Goal: Information Seeking & Learning: Learn about a topic

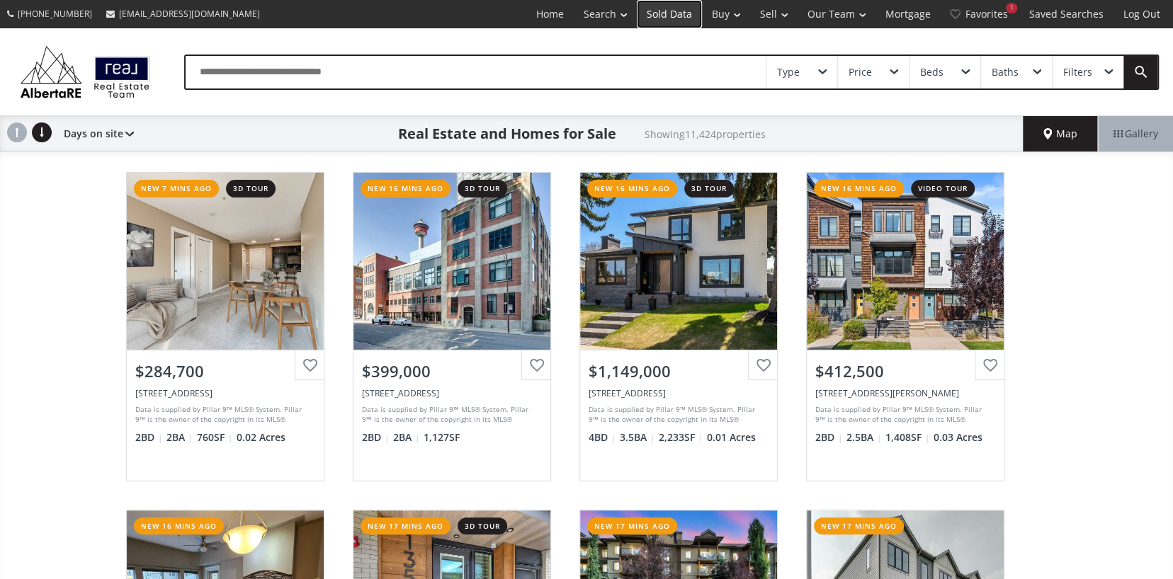
click at [662, 13] on link "Sold Data" at bounding box center [669, 14] width 65 height 28
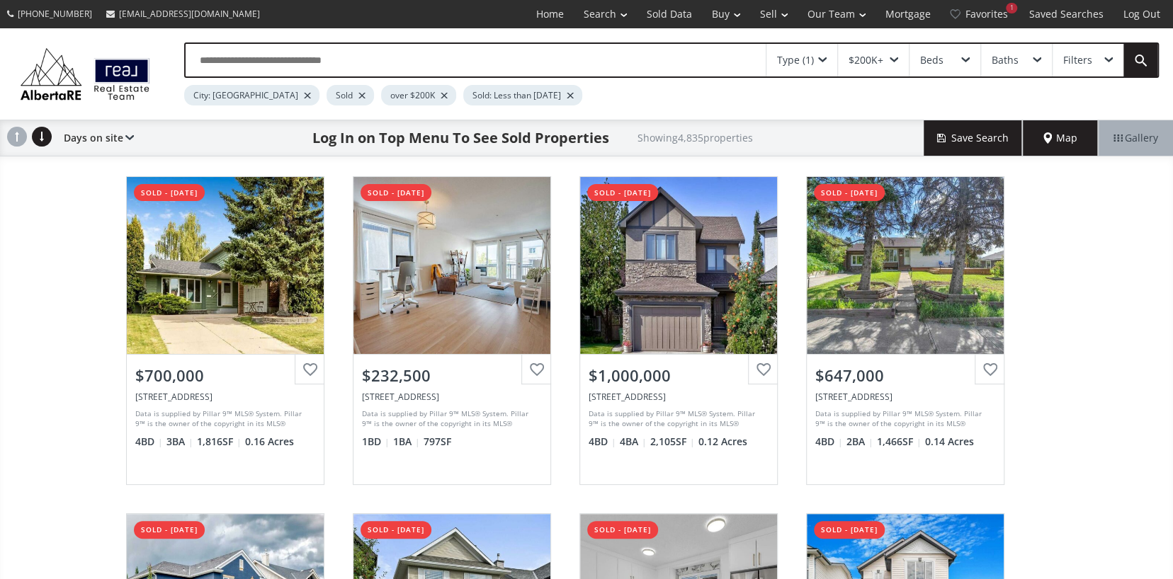
click at [880, 61] on div "$200K+" at bounding box center [865, 60] width 35 height 10
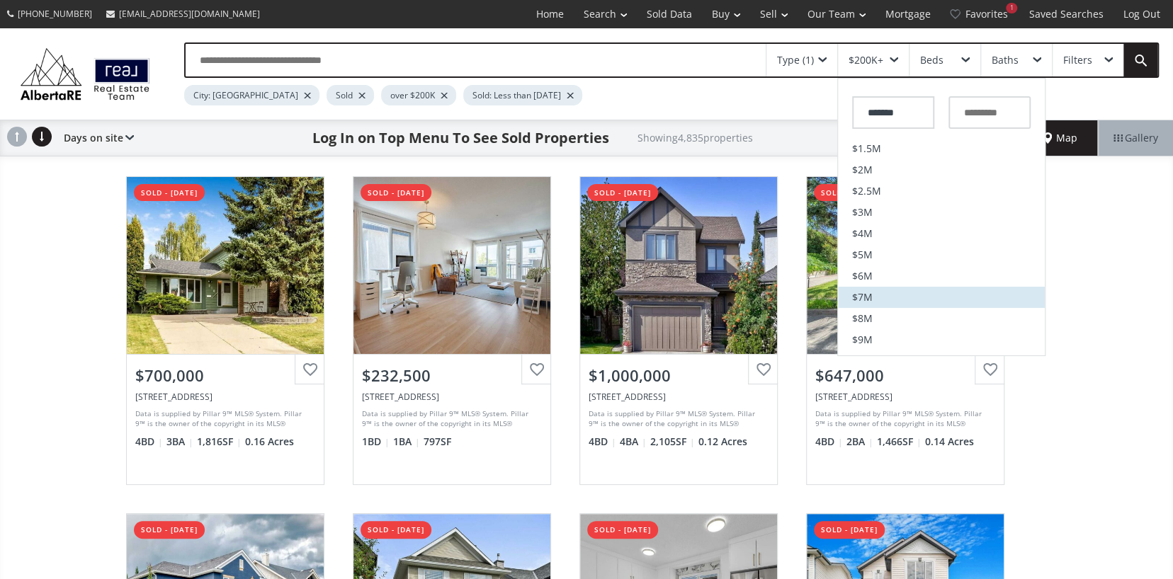
scroll to position [487, 0]
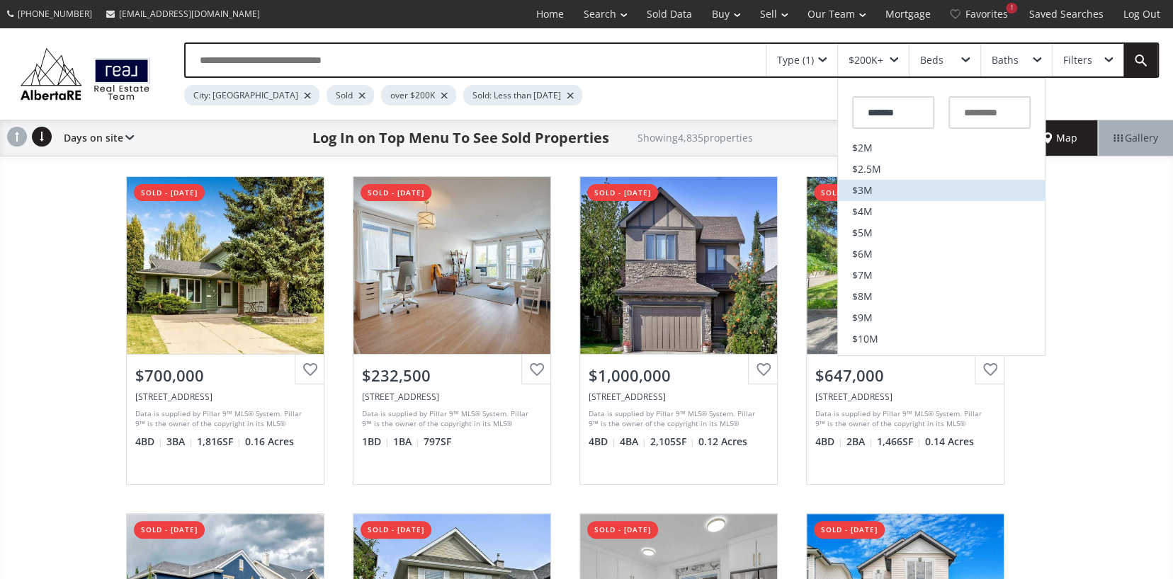
click at [859, 186] on span "$3M" at bounding box center [862, 191] width 21 height 10
type input "*********"
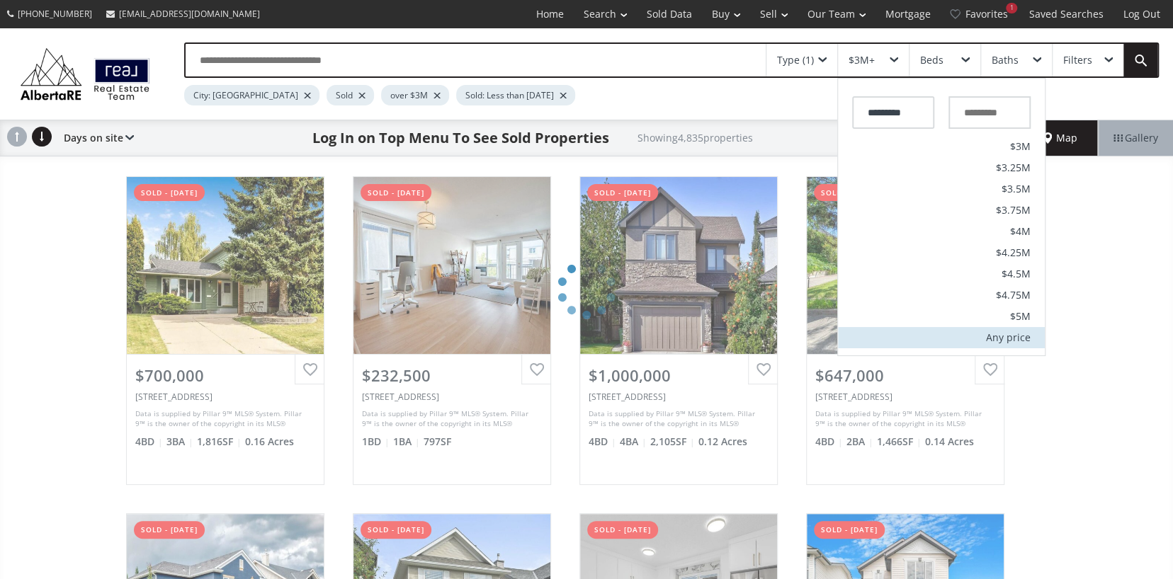
click at [1010, 343] on div "Any price" at bounding box center [1008, 338] width 45 height 10
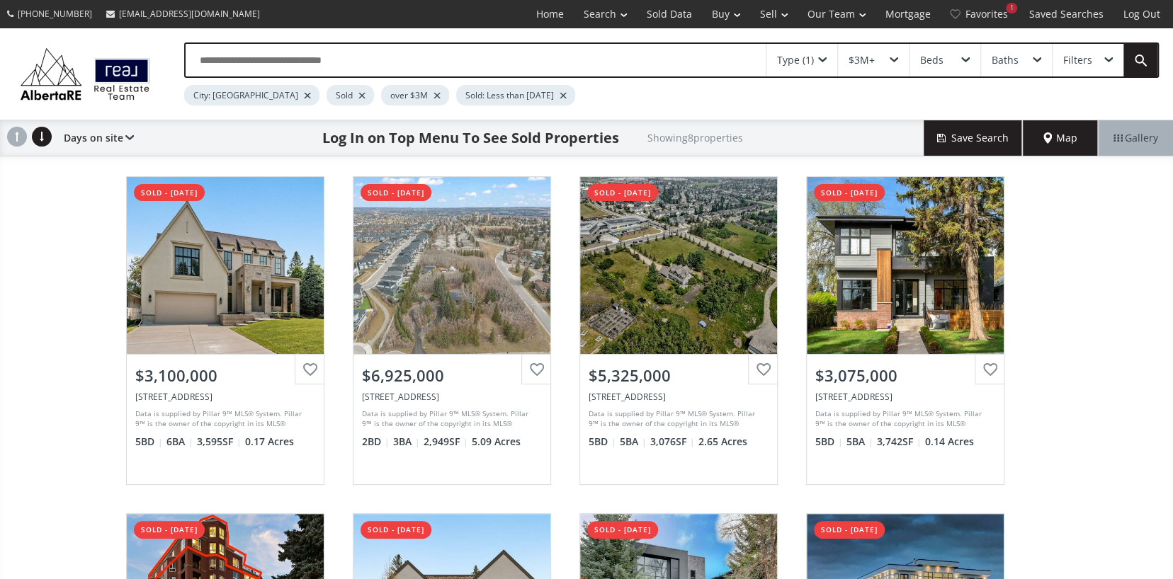
click at [804, 58] on div "Type (1)" at bounding box center [795, 60] width 37 height 10
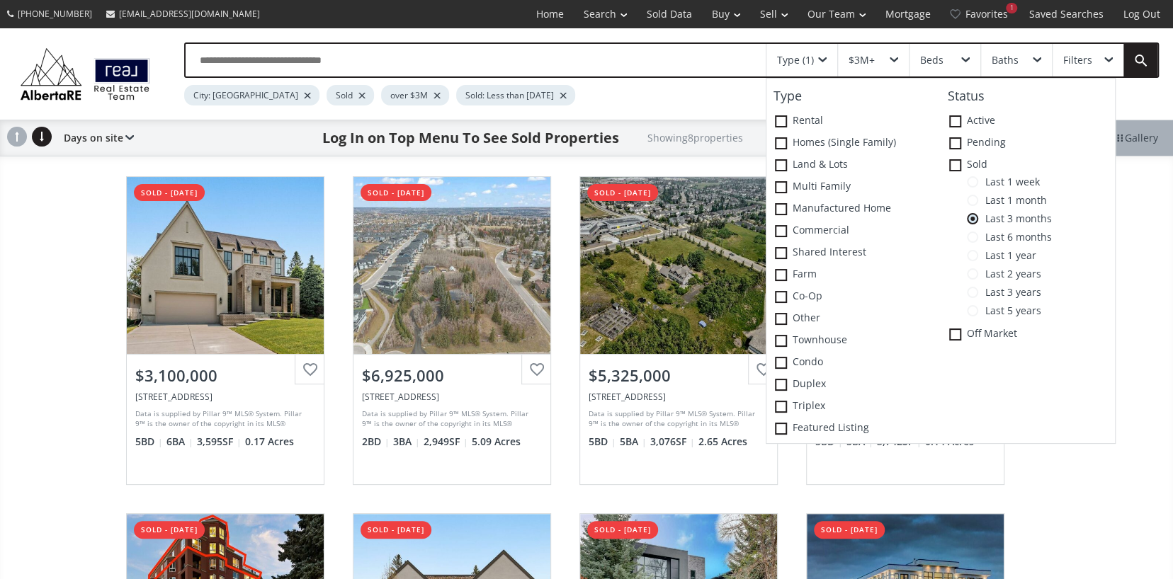
click at [972, 258] on span at bounding box center [972, 255] width 11 height 11
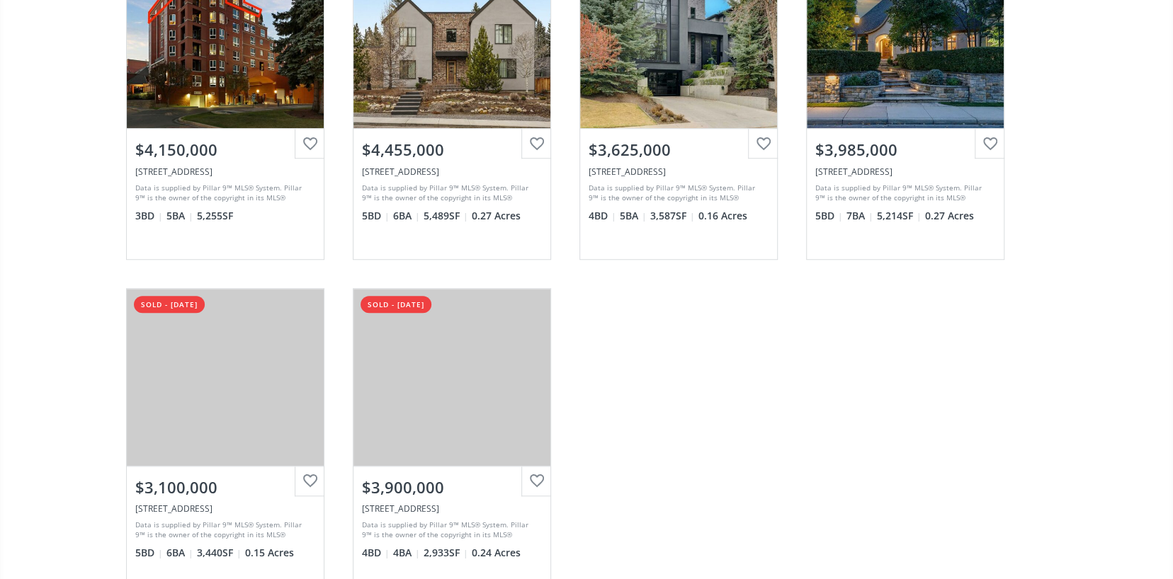
scroll to position [566, 0]
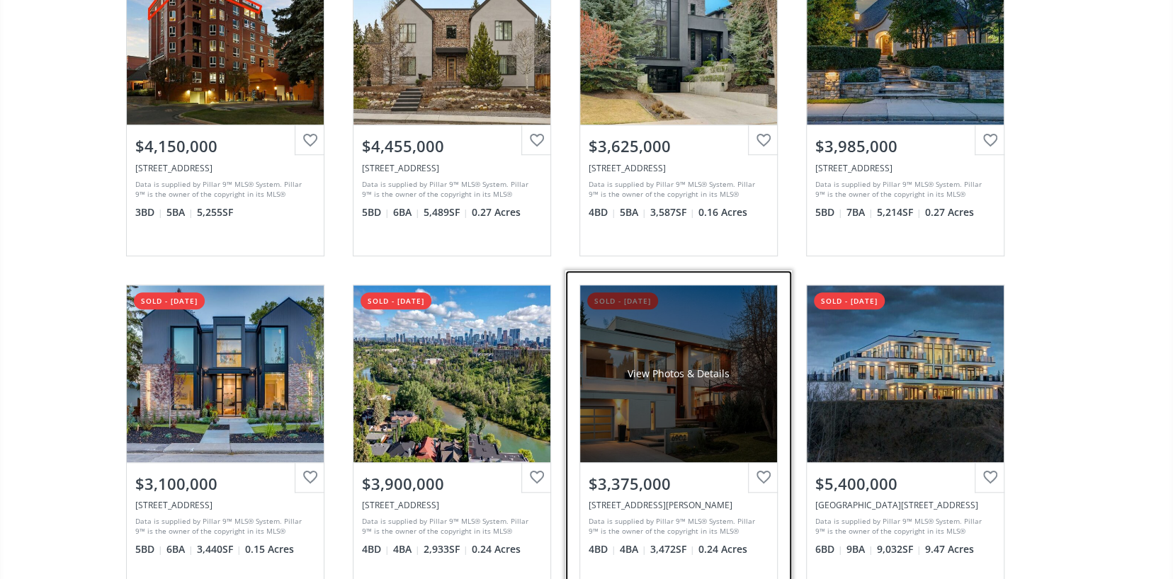
click at [629, 359] on div "View Photos & Details" at bounding box center [678, 373] width 197 height 177
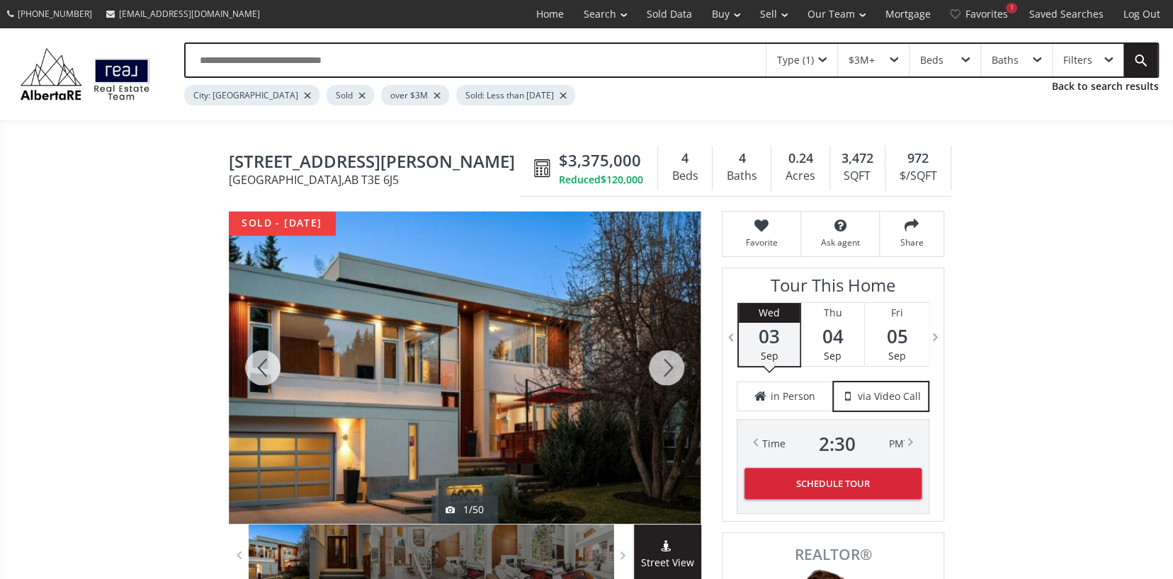
click at [664, 362] on div at bounding box center [666, 368] width 68 height 312
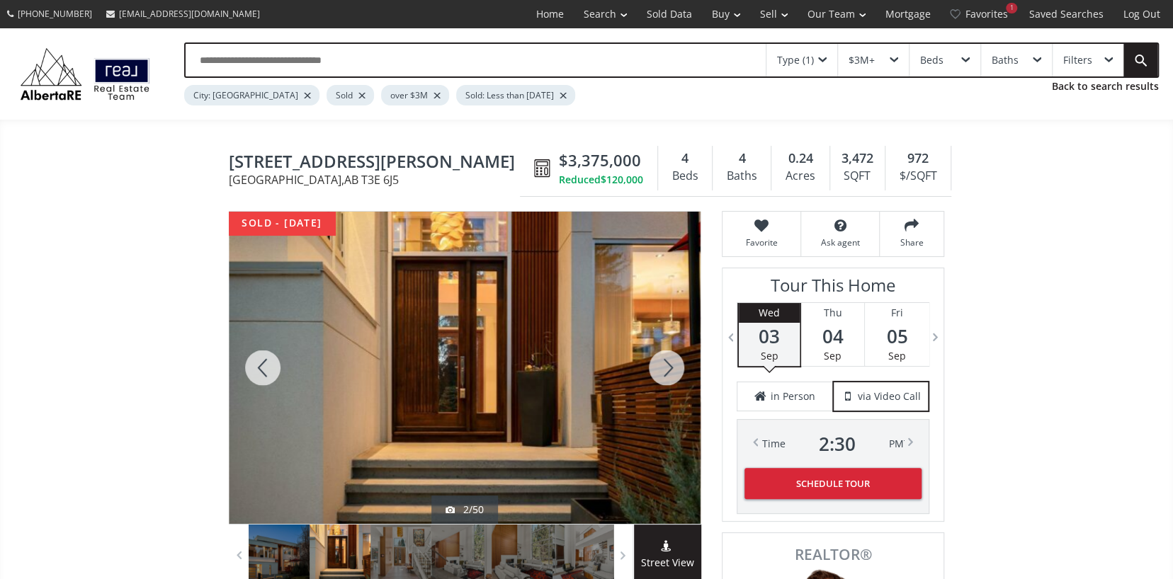
click at [664, 362] on div at bounding box center [666, 368] width 68 height 312
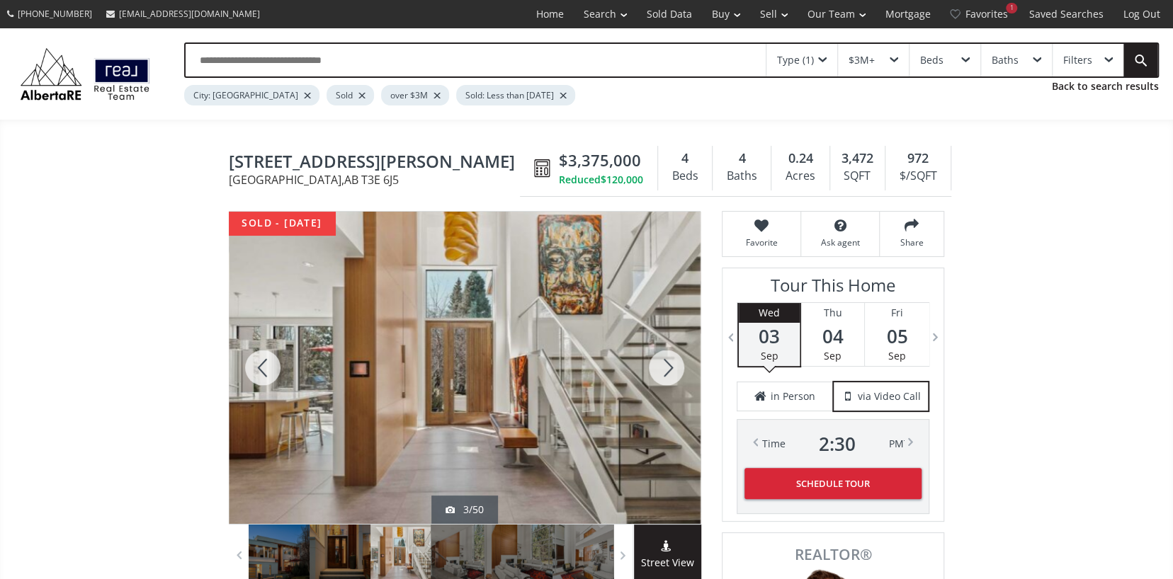
click at [664, 362] on div at bounding box center [666, 368] width 68 height 312
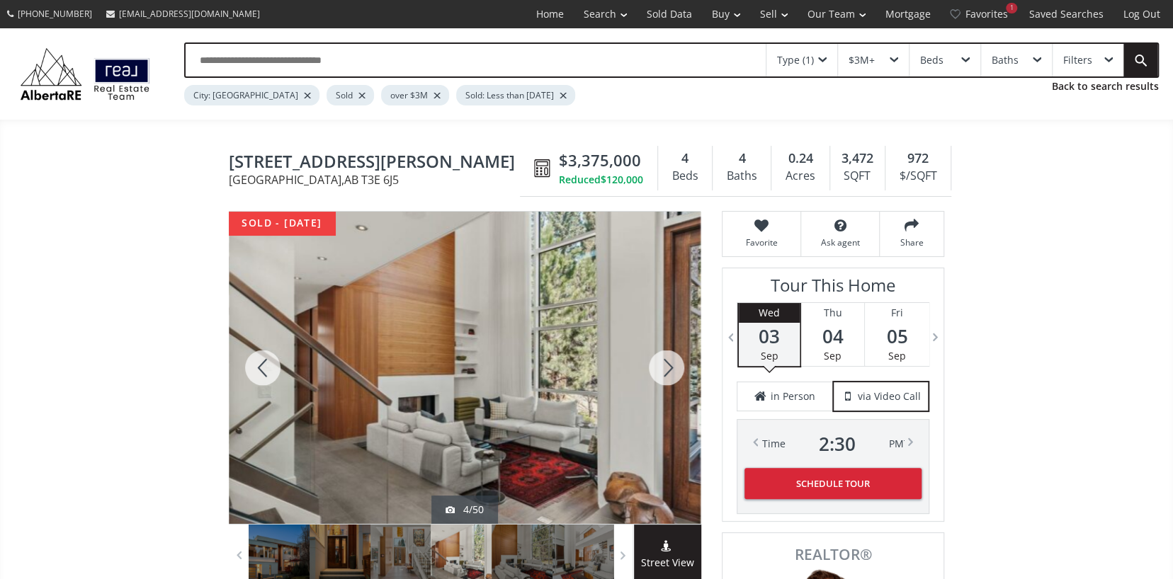
click at [664, 362] on div at bounding box center [666, 368] width 68 height 312
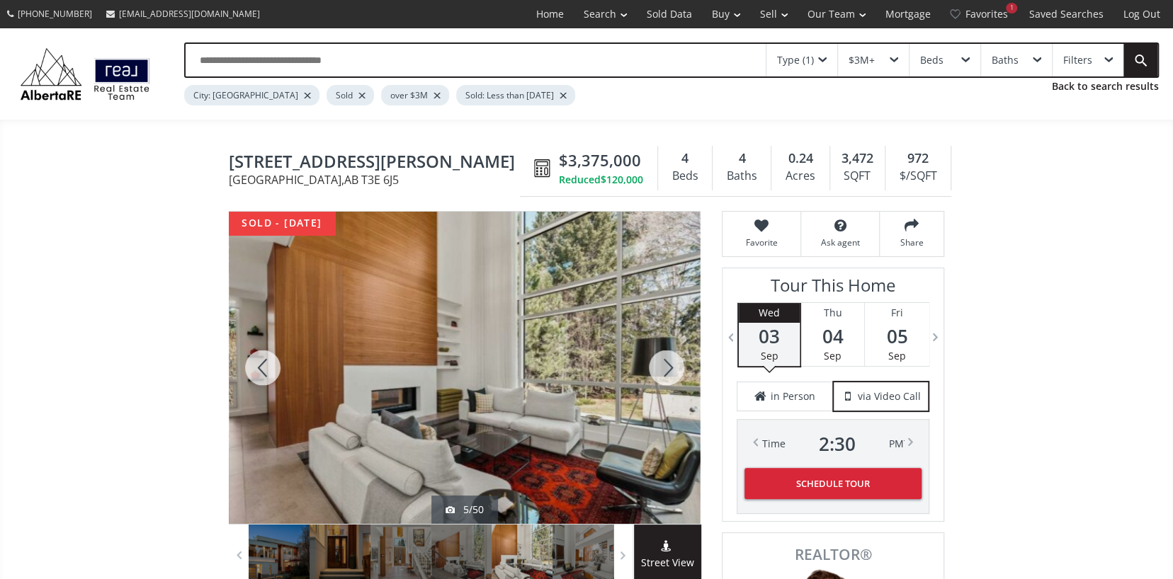
click at [664, 362] on div at bounding box center [666, 368] width 68 height 312
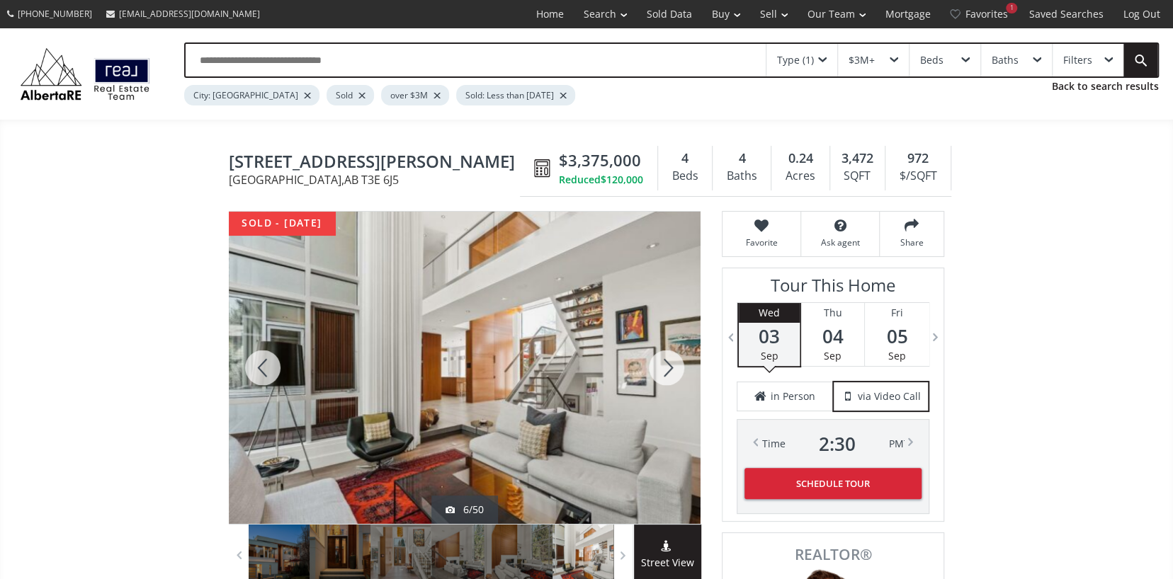
click at [664, 362] on div at bounding box center [666, 368] width 68 height 312
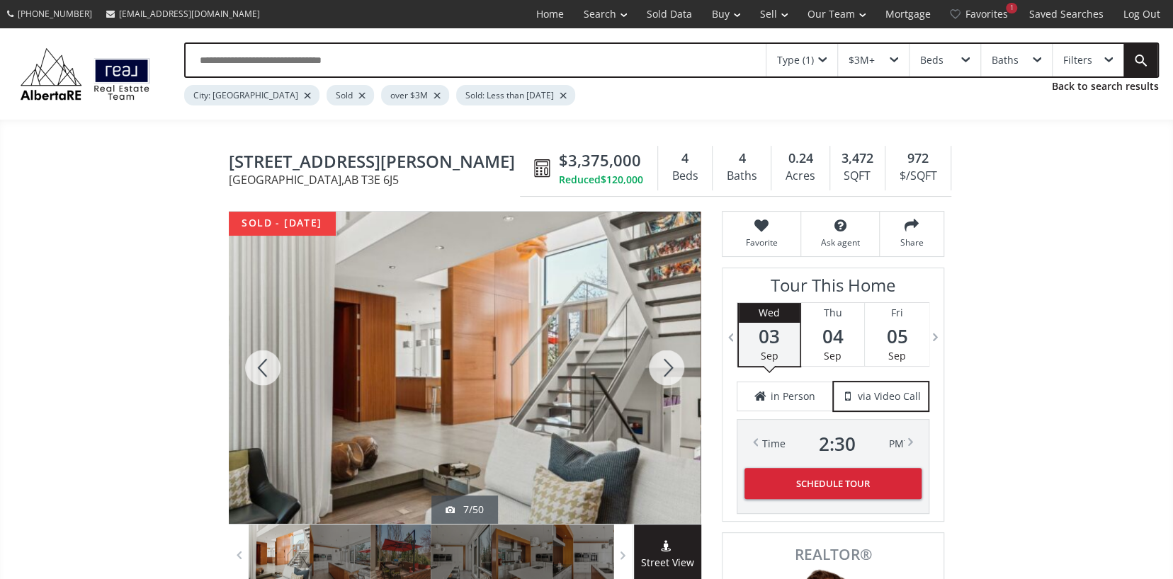
click at [664, 362] on div at bounding box center [666, 368] width 68 height 312
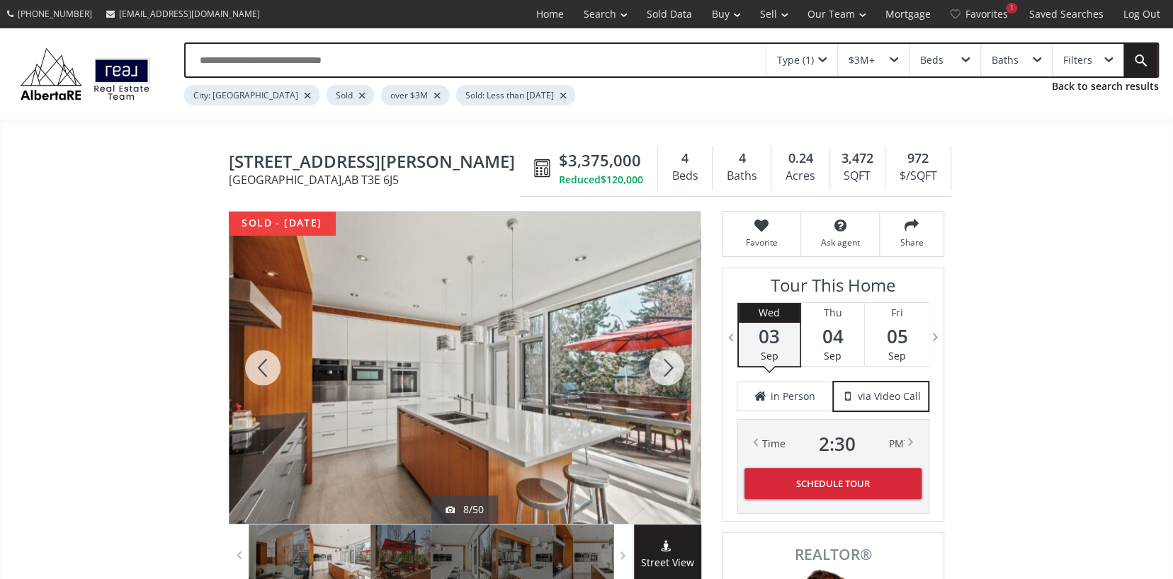
click at [664, 362] on div at bounding box center [666, 368] width 68 height 312
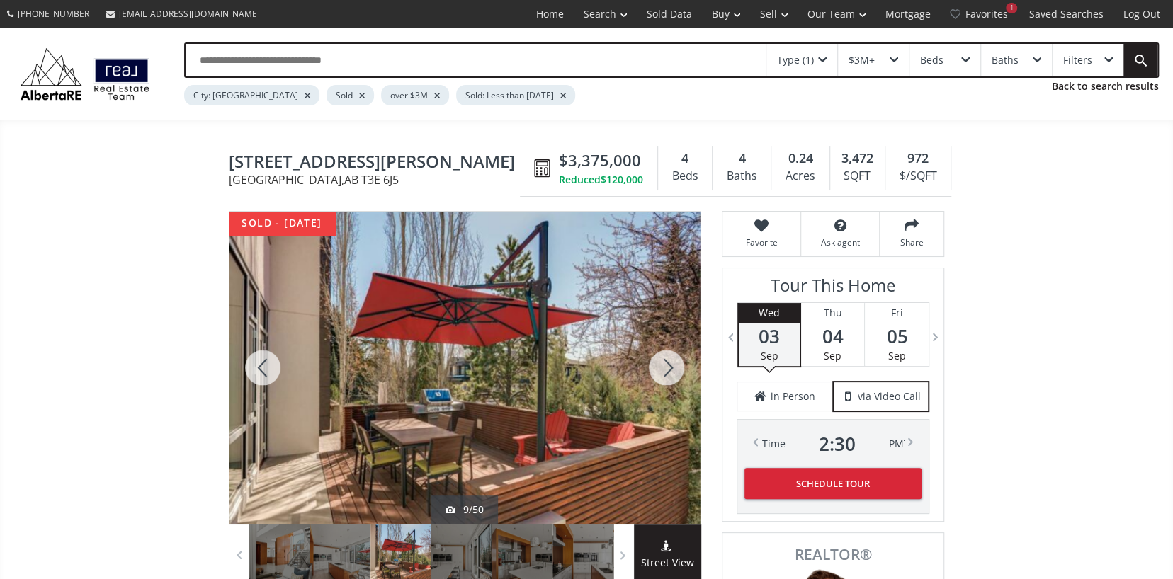
click at [664, 362] on div at bounding box center [666, 368] width 68 height 312
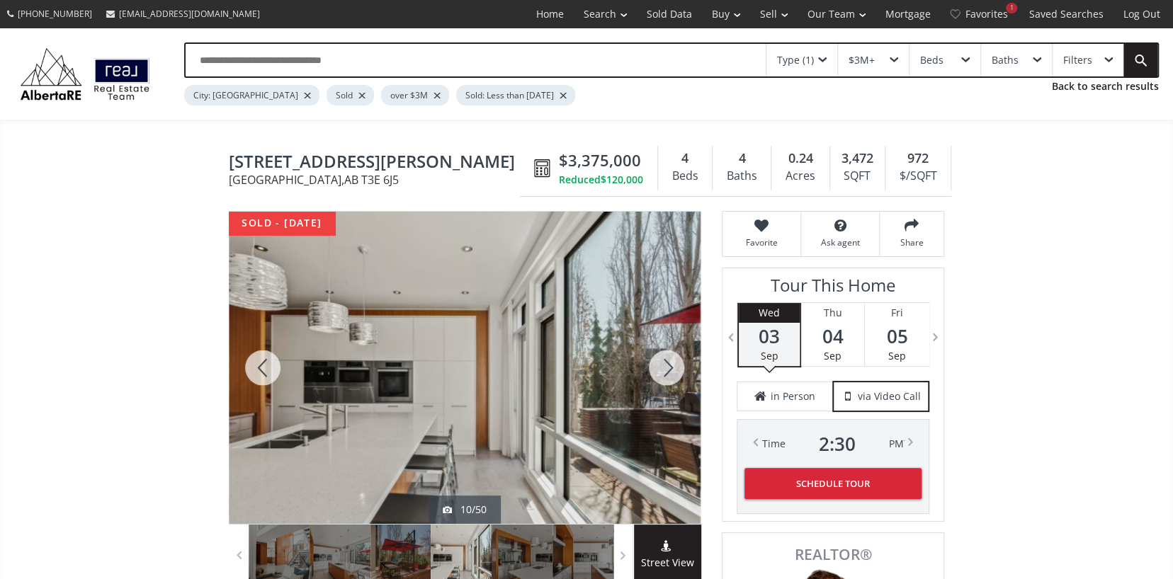
click at [664, 362] on div at bounding box center [666, 368] width 68 height 312
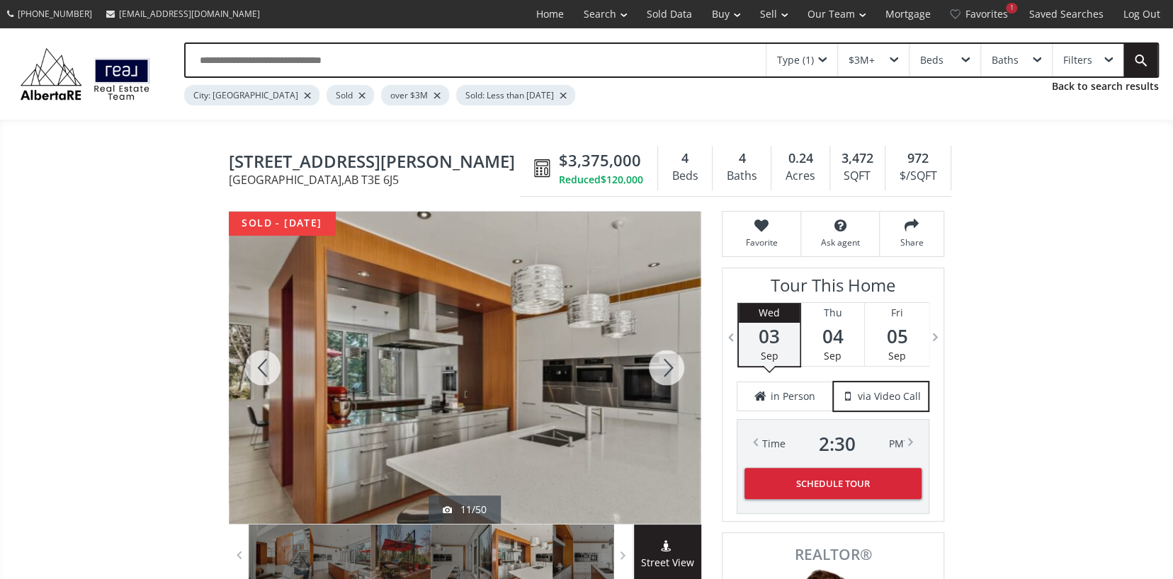
click at [664, 362] on div at bounding box center [666, 368] width 68 height 312
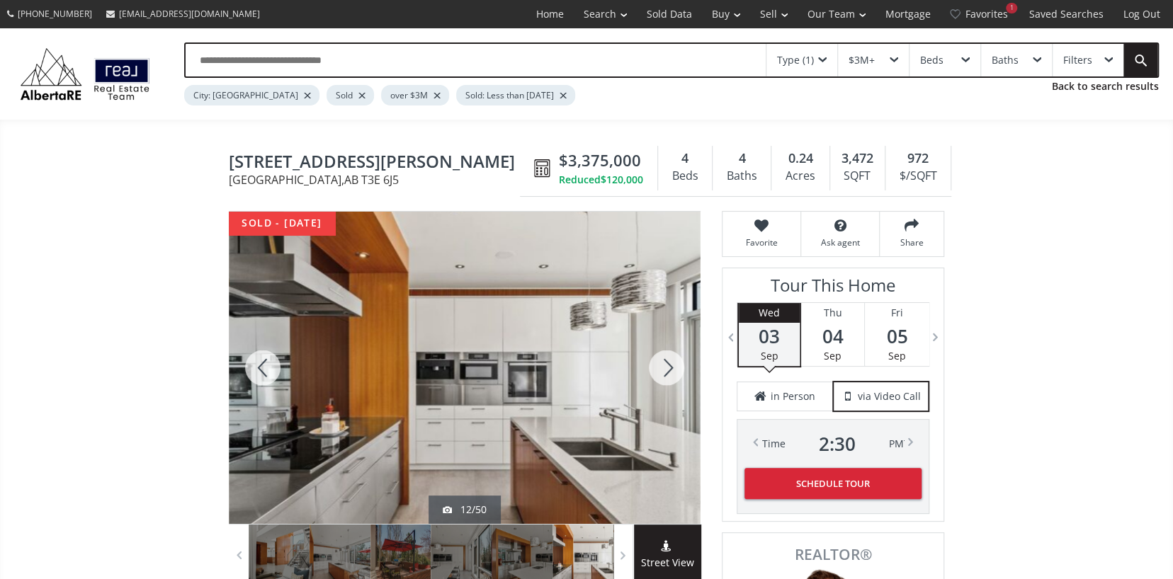
click at [664, 362] on div at bounding box center [666, 368] width 68 height 312
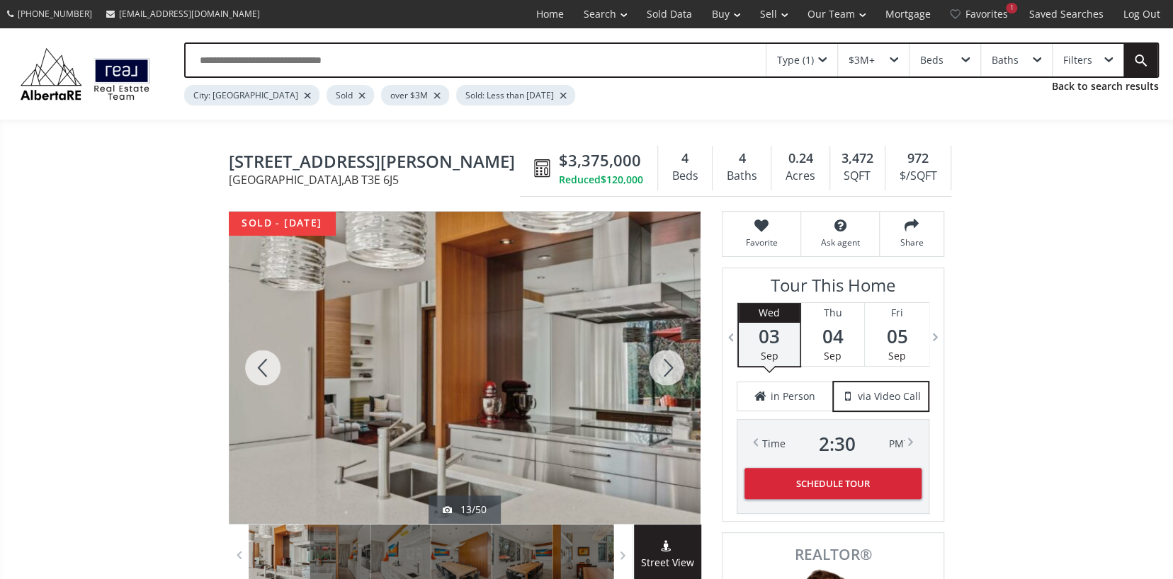
click at [664, 362] on div at bounding box center [666, 368] width 68 height 312
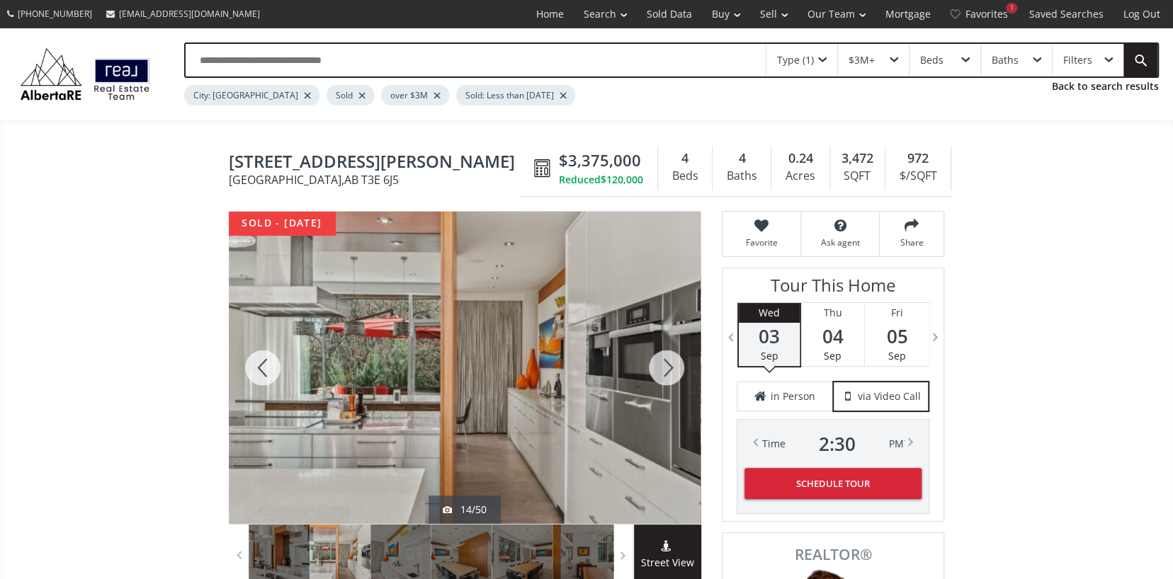
click at [664, 362] on div at bounding box center [666, 368] width 68 height 312
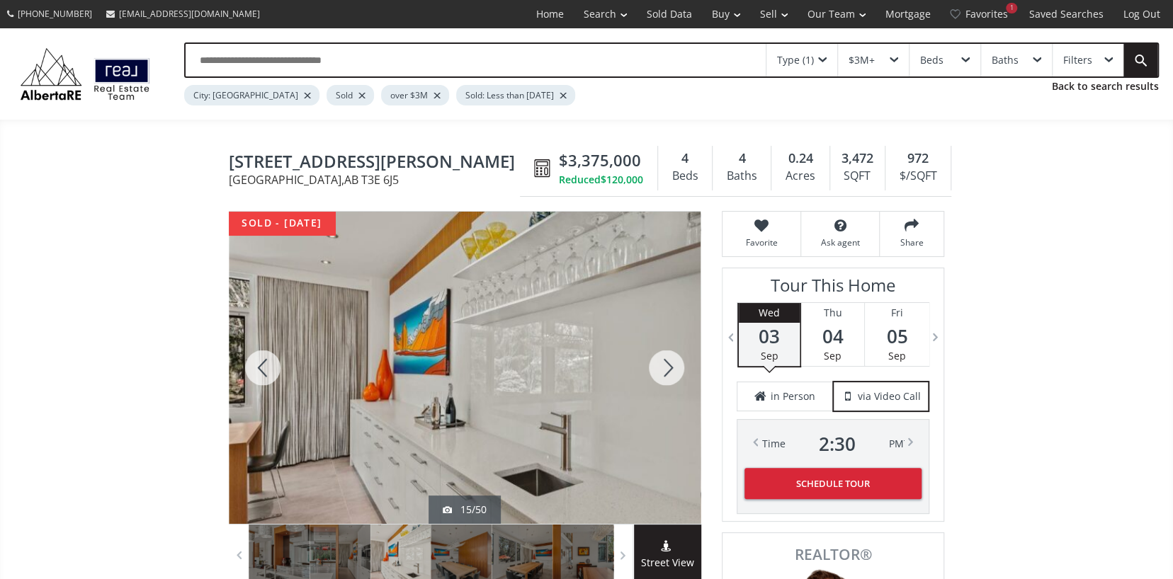
click at [664, 362] on div at bounding box center [666, 368] width 68 height 312
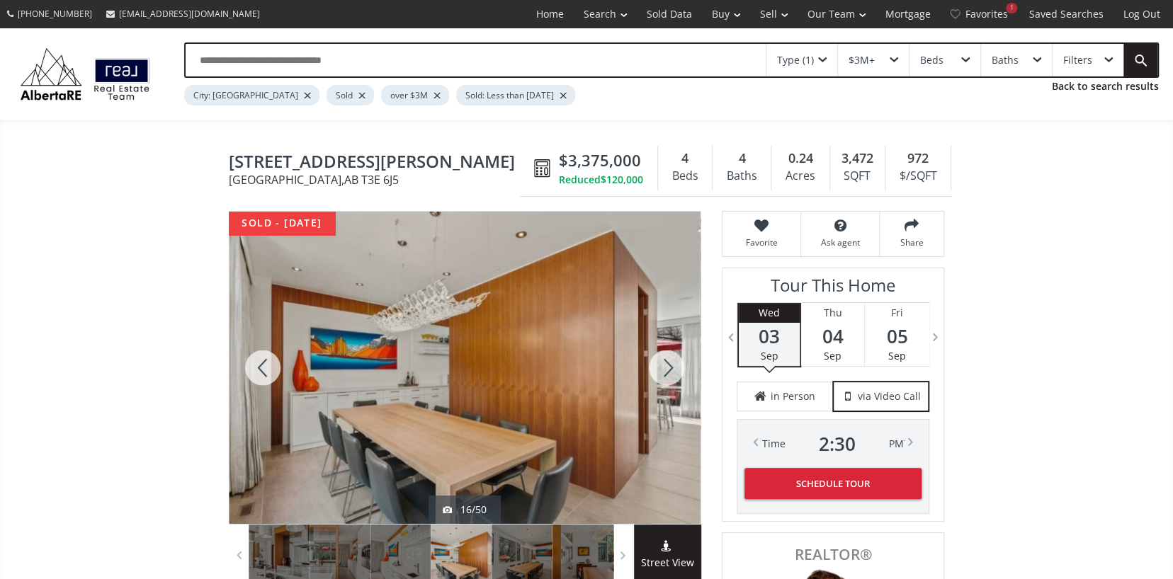
click at [664, 362] on div at bounding box center [666, 368] width 68 height 312
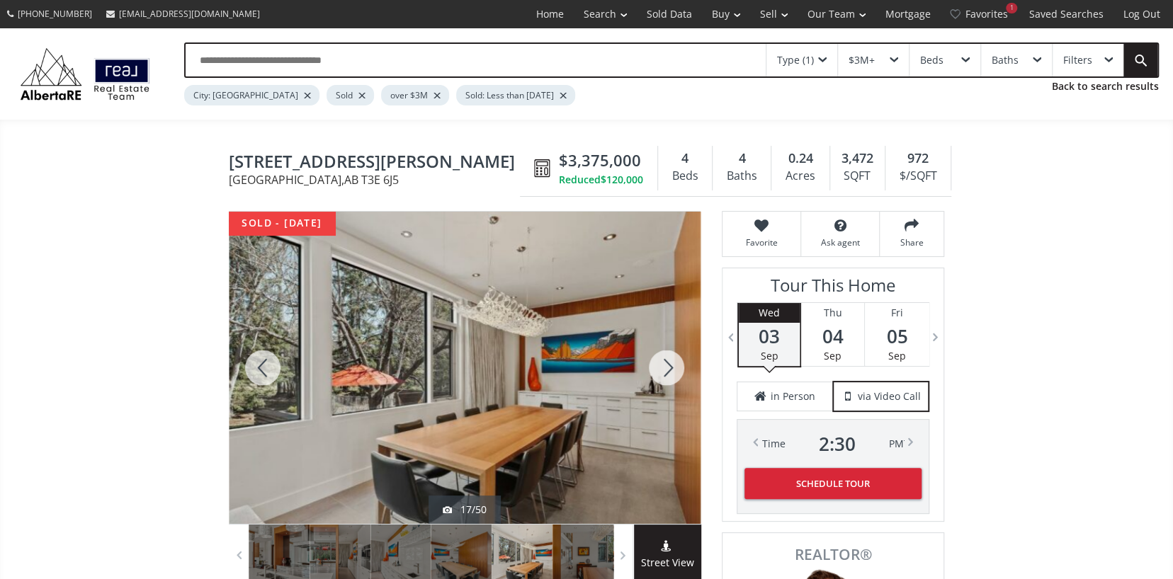
click at [664, 362] on div at bounding box center [666, 368] width 68 height 312
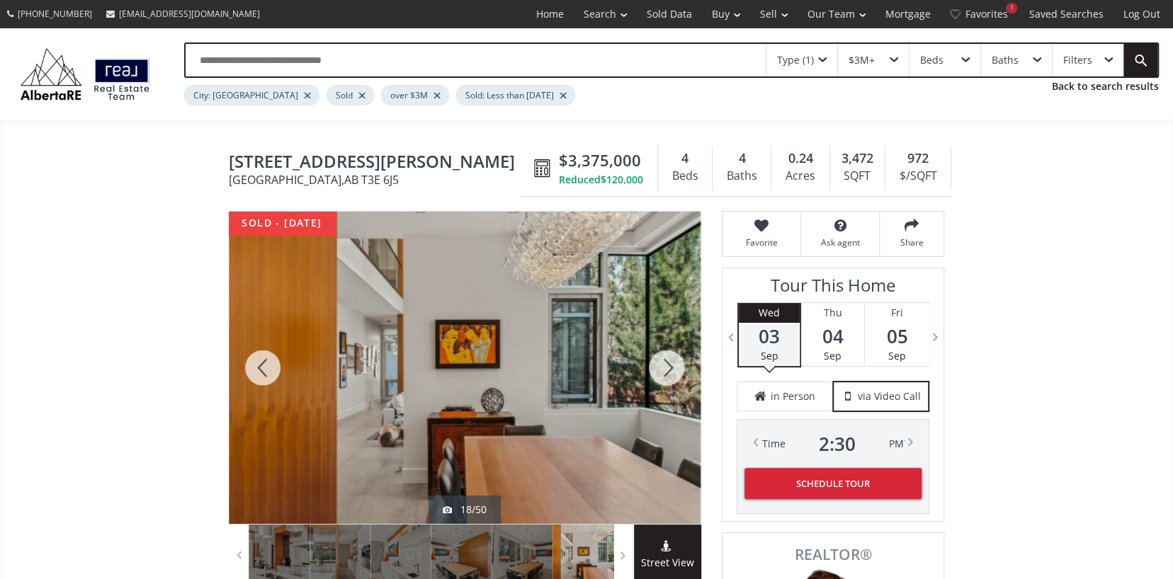
click at [664, 362] on div at bounding box center [666, 368] width 68 height 312
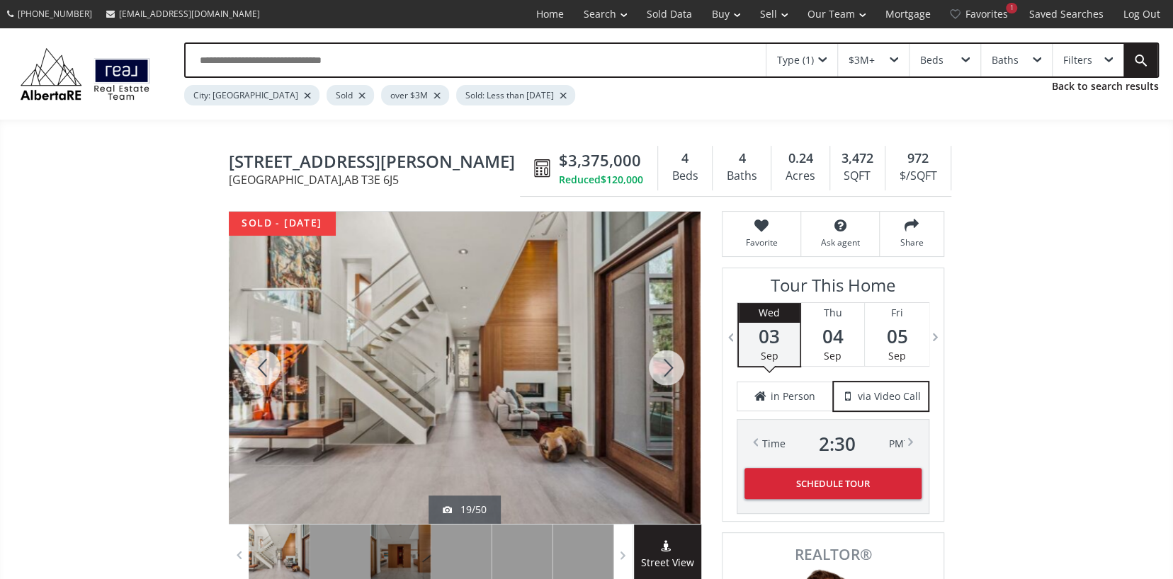
click at [664, 362] on div at bounding box center [666, 368] width 68 height 312
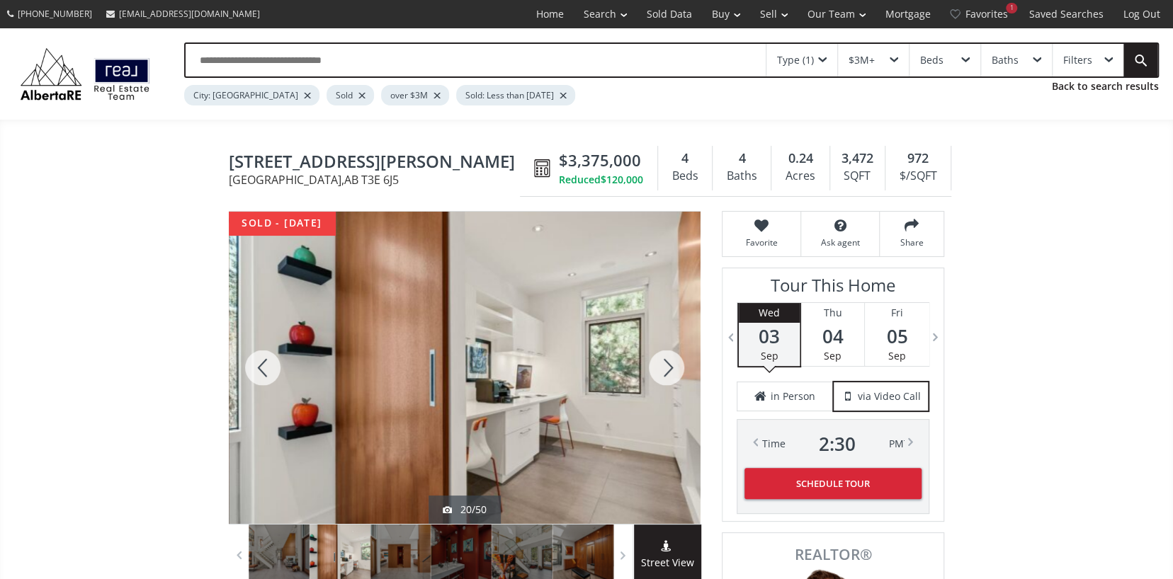
click at [664, 362] on div at bounding box center [666, 368] width 68 height 312
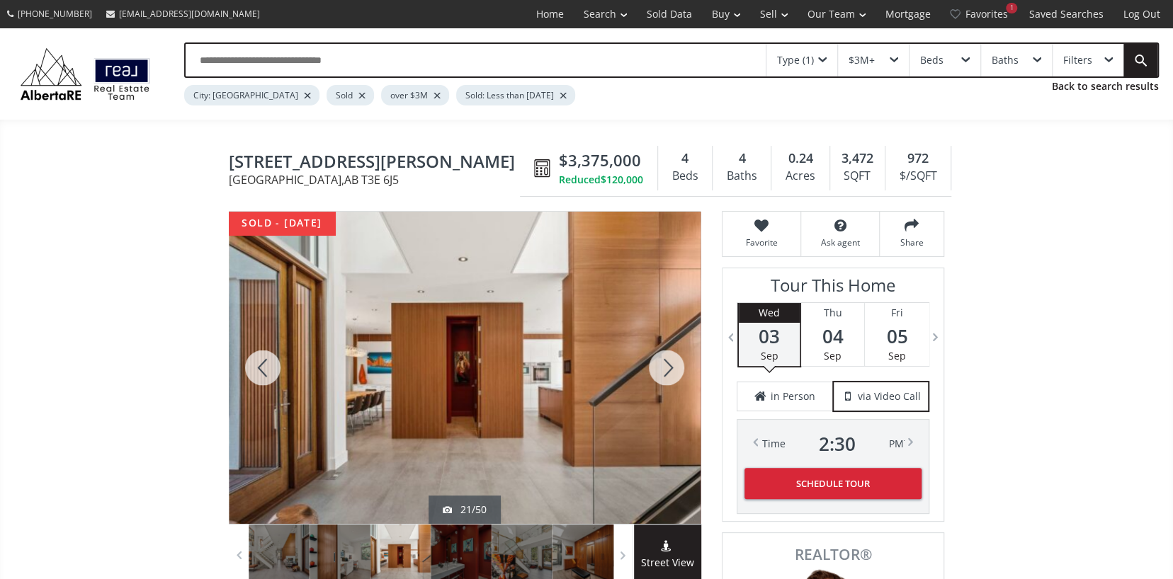
click at [664, 362] on div at bounding box center [666, 368] width 68 height 312
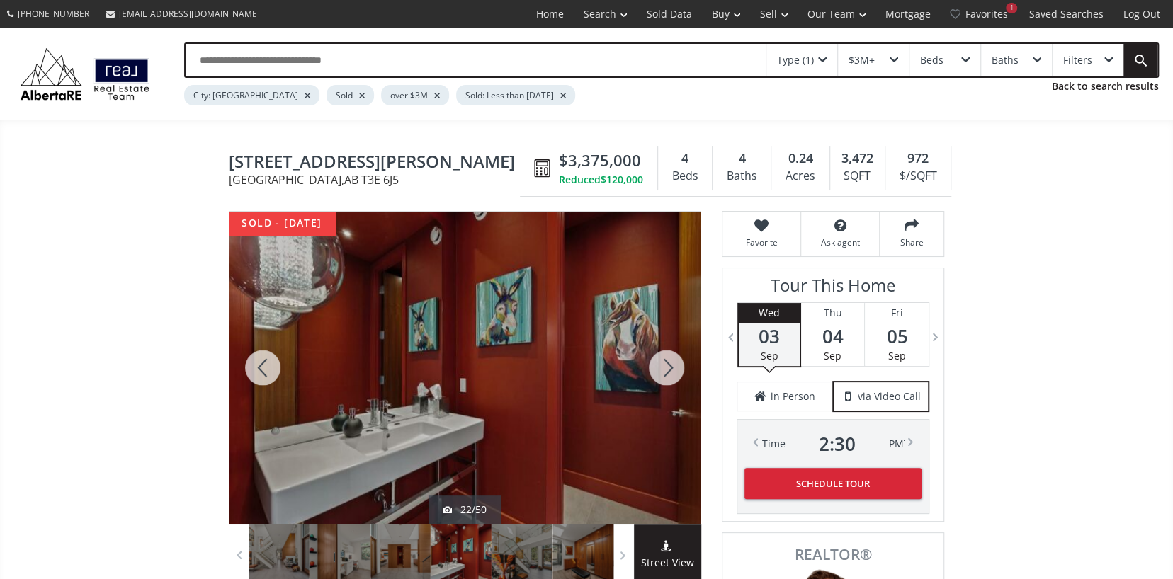
click at [664, 362] on div at bounding box center [666, 368] width 68 height 312
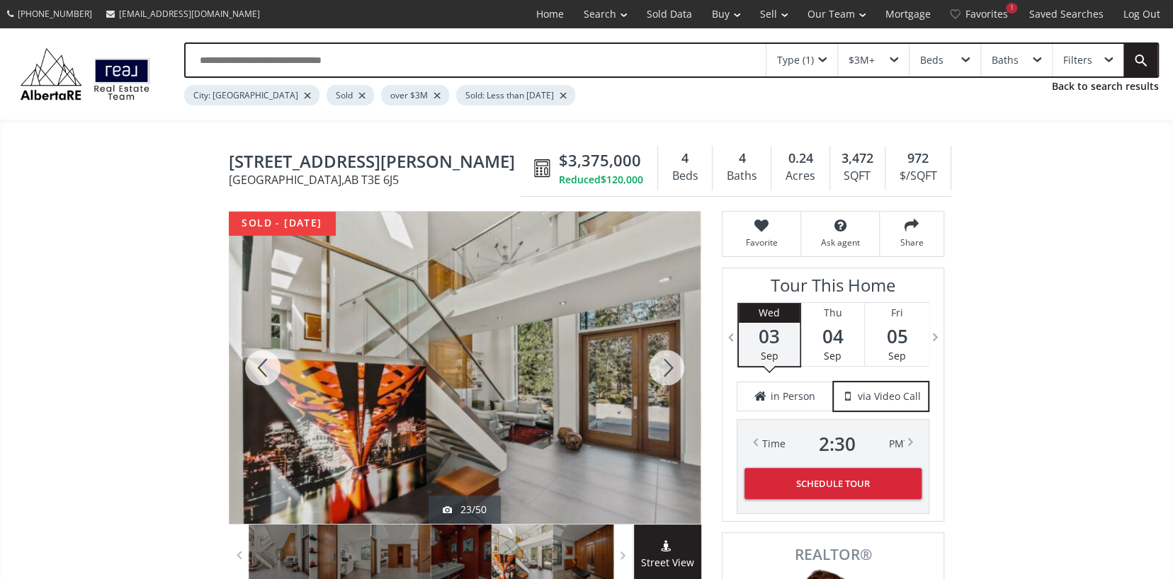
click at [664, 362] on div at bounding box center [666, 368] width 68 height 312
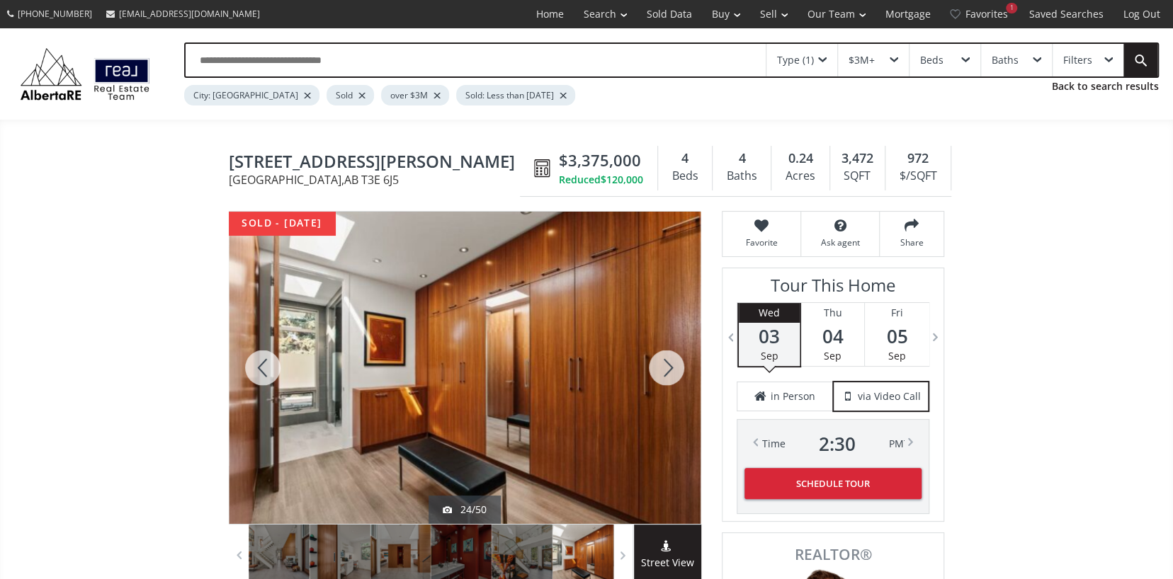
click at [664, 362] on div at bounding box center [666, 368] width 68 height 312
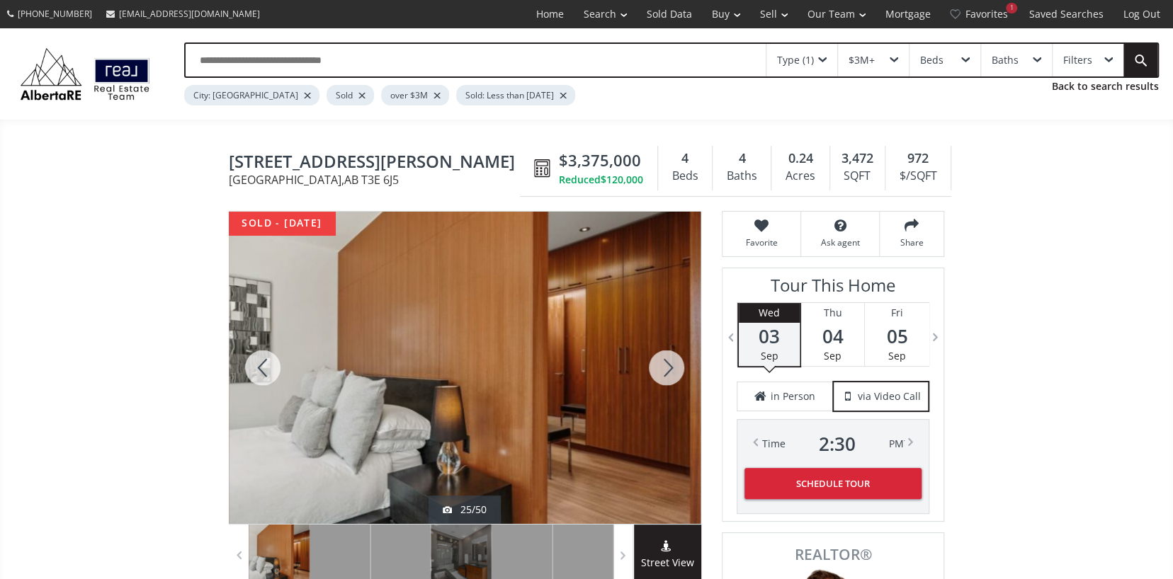
click at [664, 362] on div at bounding box center [666, 368] width 68 height 312
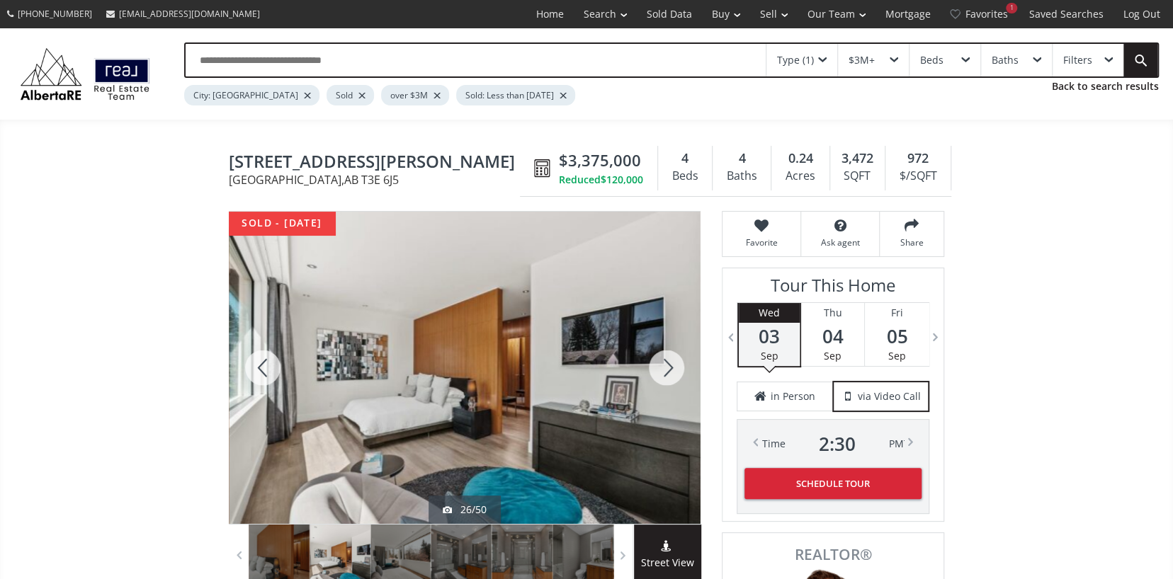
click at [664, 362] on div at bounding box center [666, 368] width 68 height 312
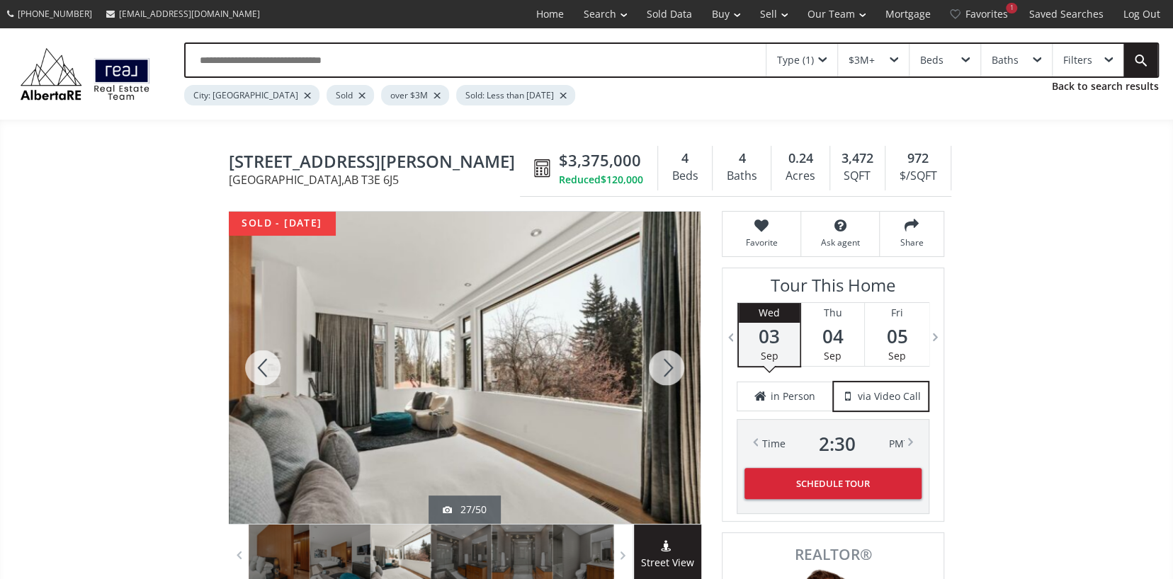
click at [664, 362] on div at bounding box center [666, 368] width 68 height 312
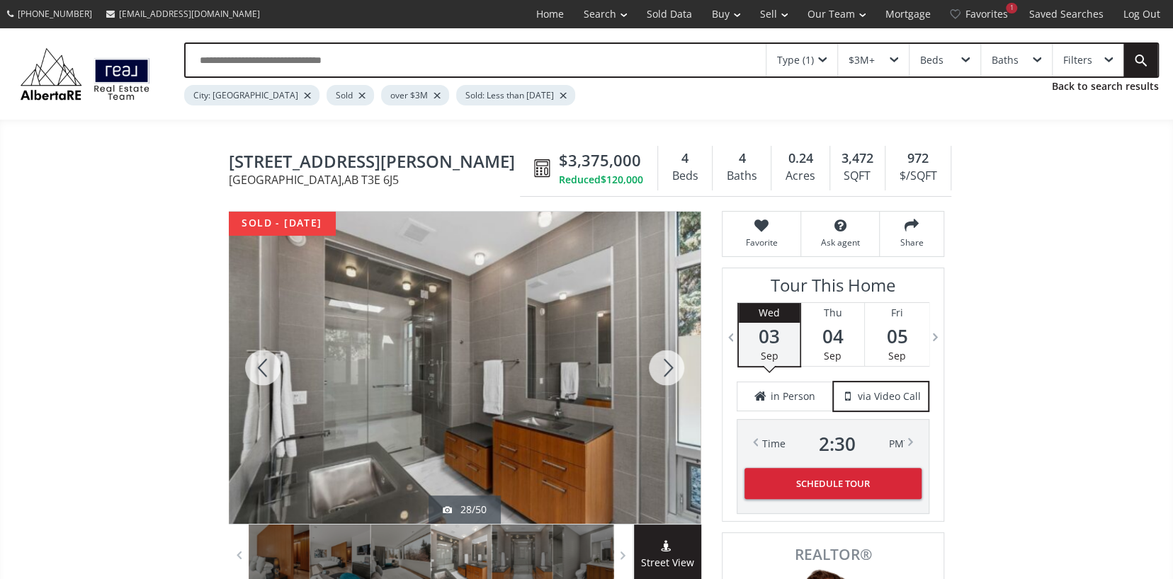
click at [664, 362] on div at bounding box center [666, 368] width 68 height 312
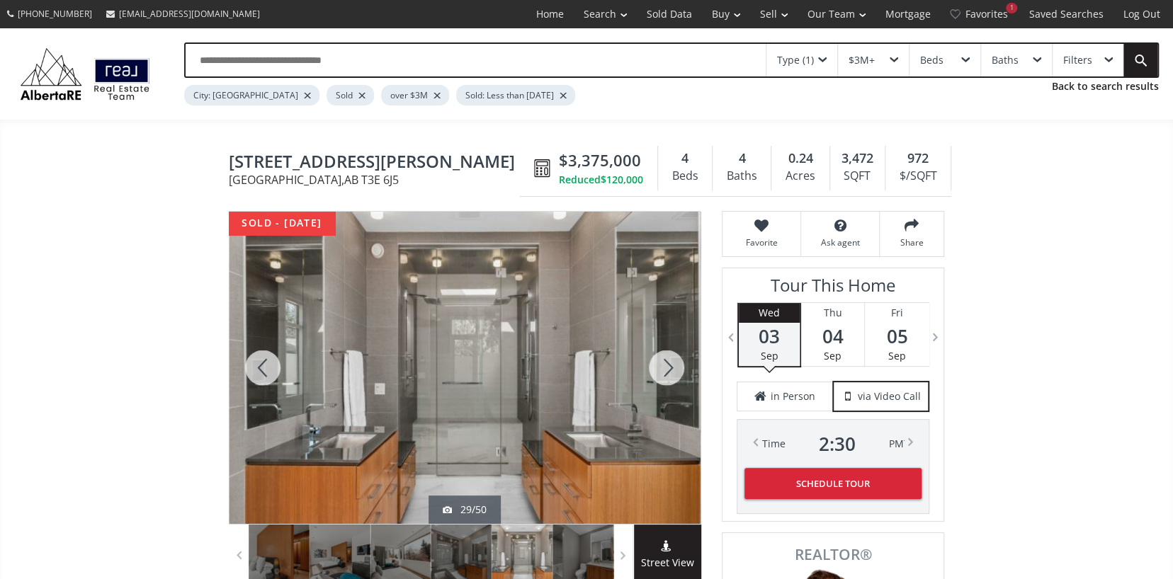
click at [664, 362] on div at bounding box center [666, 368] width 68 height 312
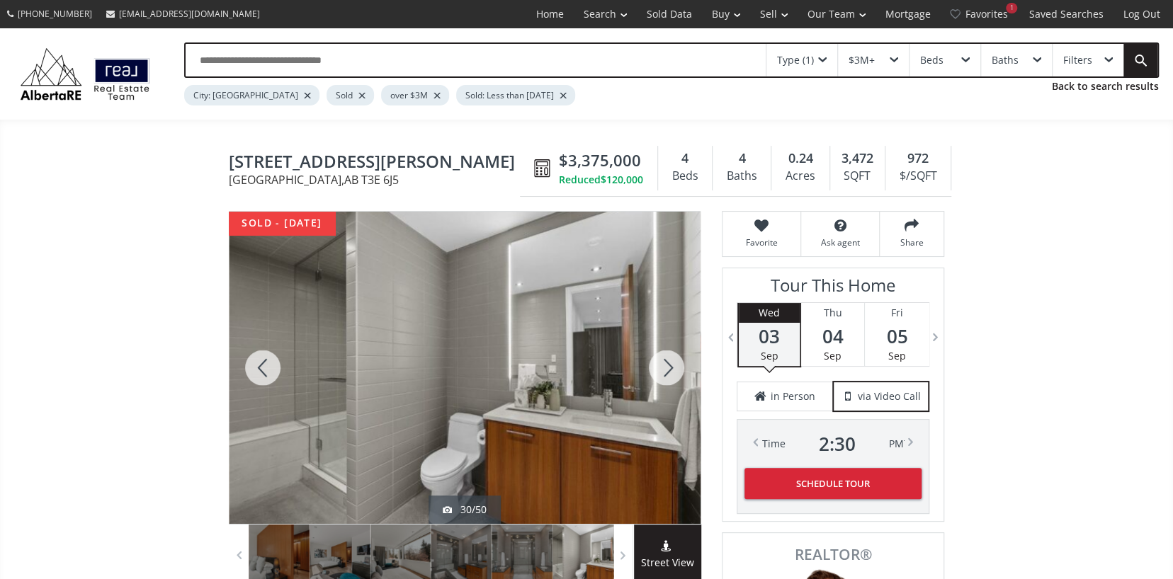
click at [664, 362] on div at bounding box center [666, 368] width 68 height 312
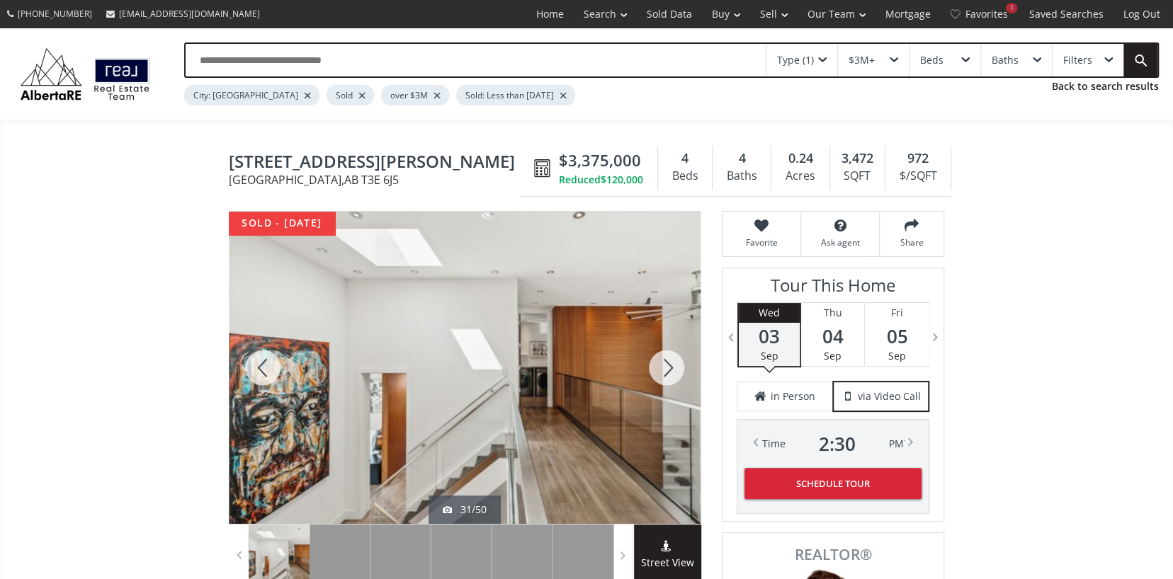
click at [664, 362] on div at bounding box center [666, 368] width 68 height 312
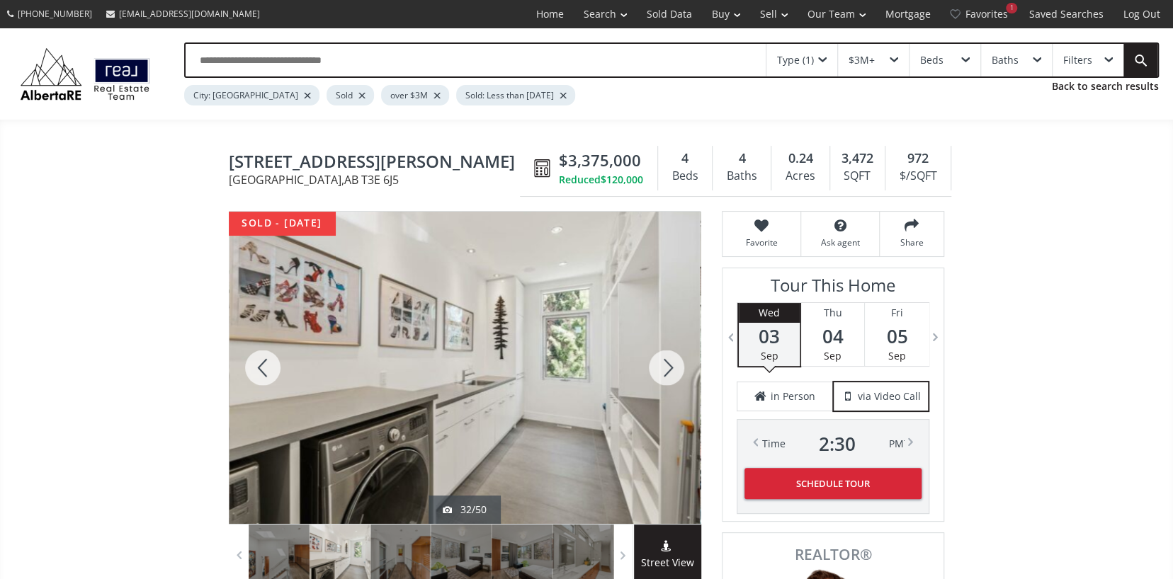
click at [664, 362] on div at bounding box center [666, 368] width 68 height 312
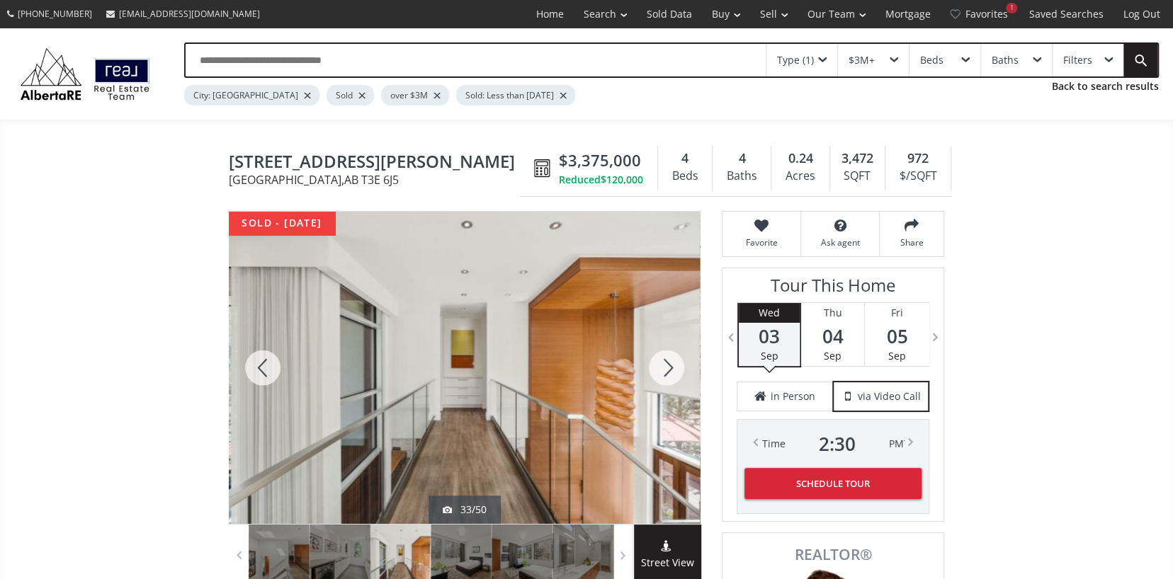
click at [664, 362] on div at bounding box center [666, 368] width 68 height 312
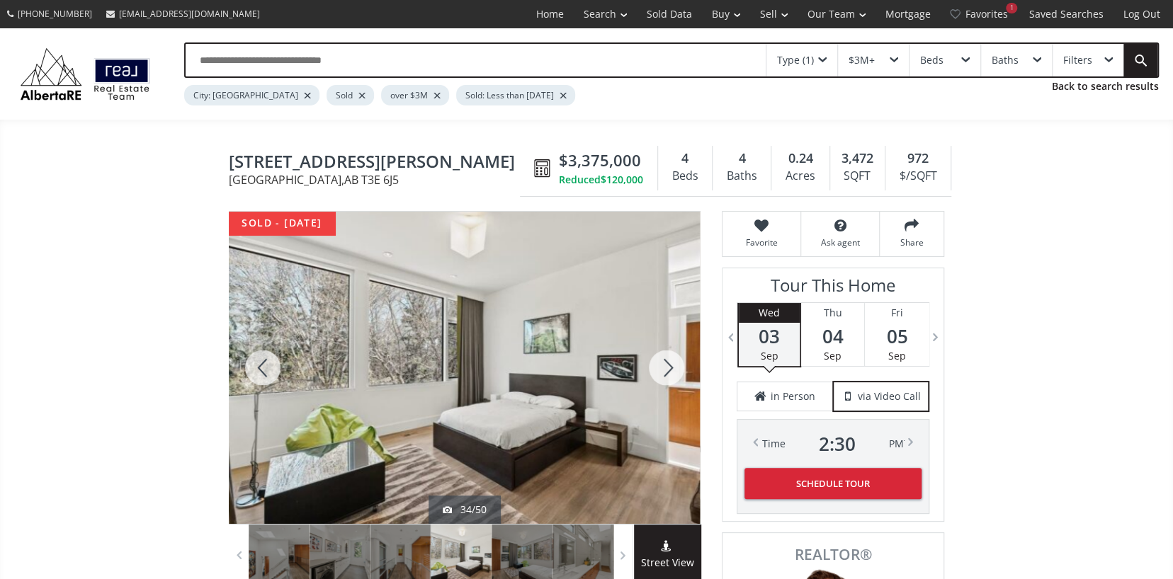
click at [664, 362] on div at bounding box center [666, 368] width 68 height 312
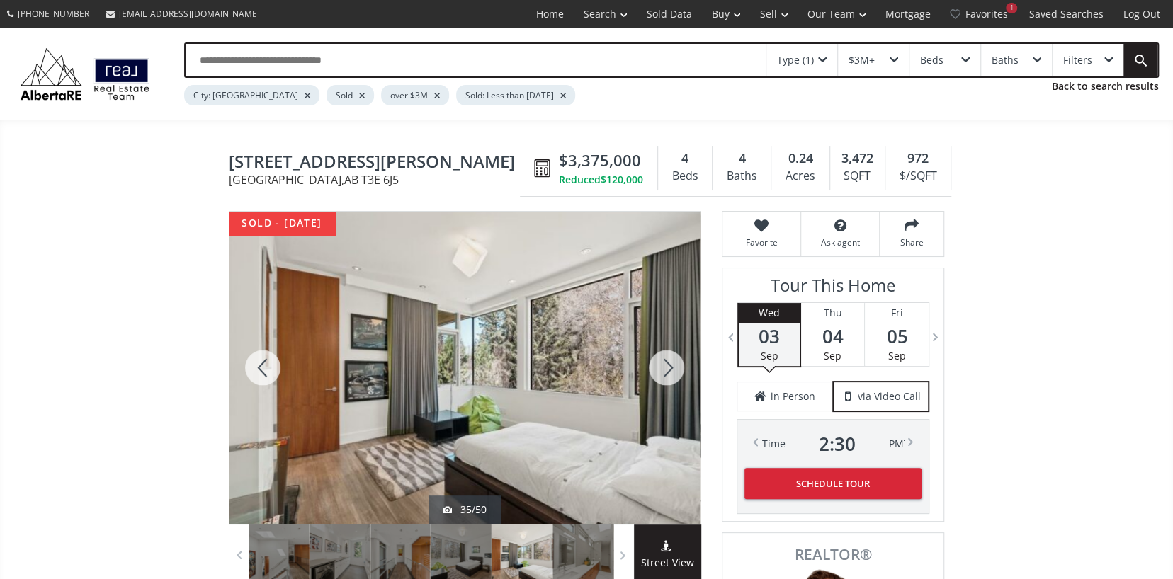
click at [664, 362] on div at bounding box center [666, 368] width 68 height 312
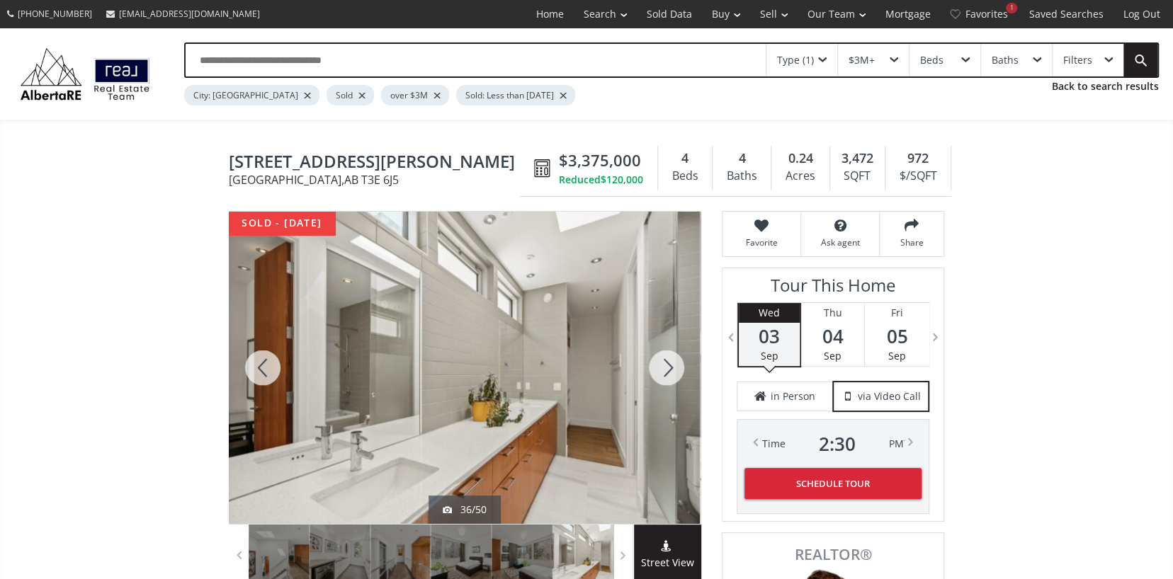
click at [664, 362] on div at bounding box center [666, 368] width 68 height 312
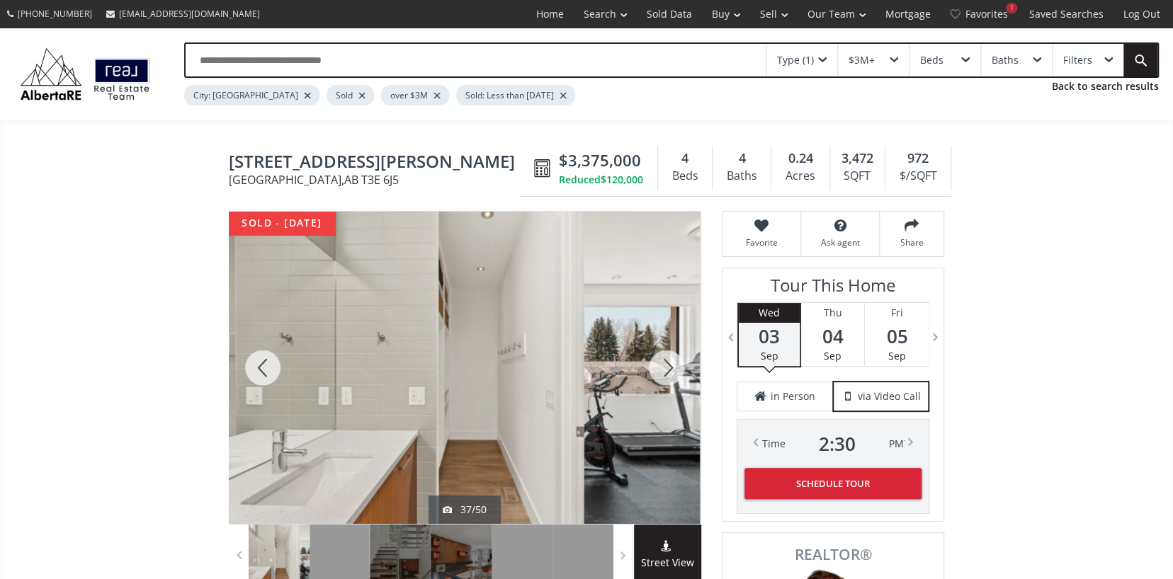
click at [664, 362] on div at bounding box center [666, 368] width 68 height 312
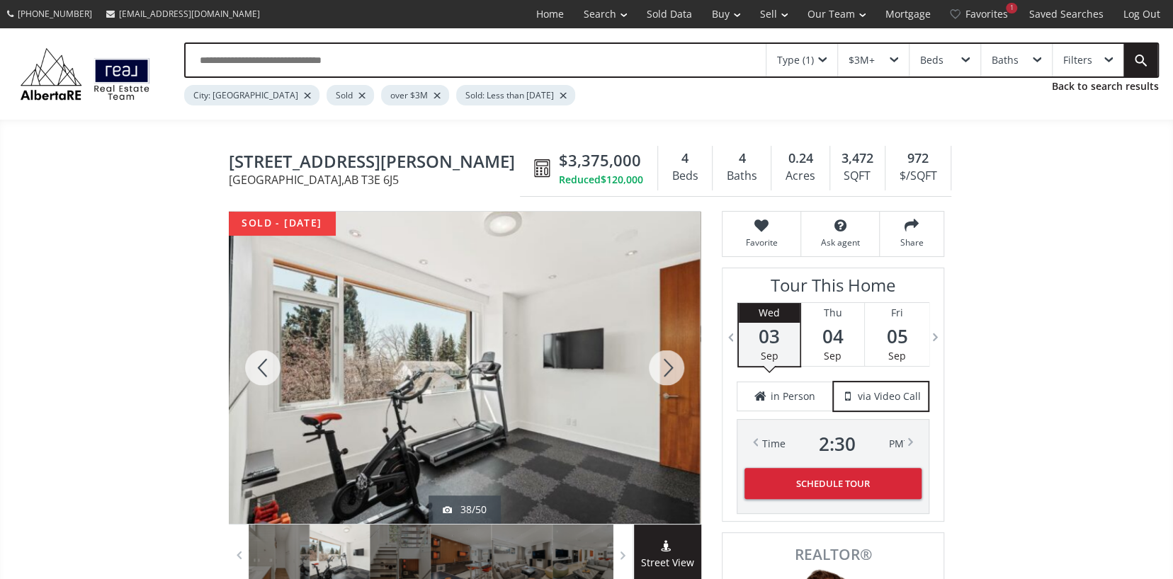
click at [664, 362] on div at bounding box center [666, 368] width 68 height 312
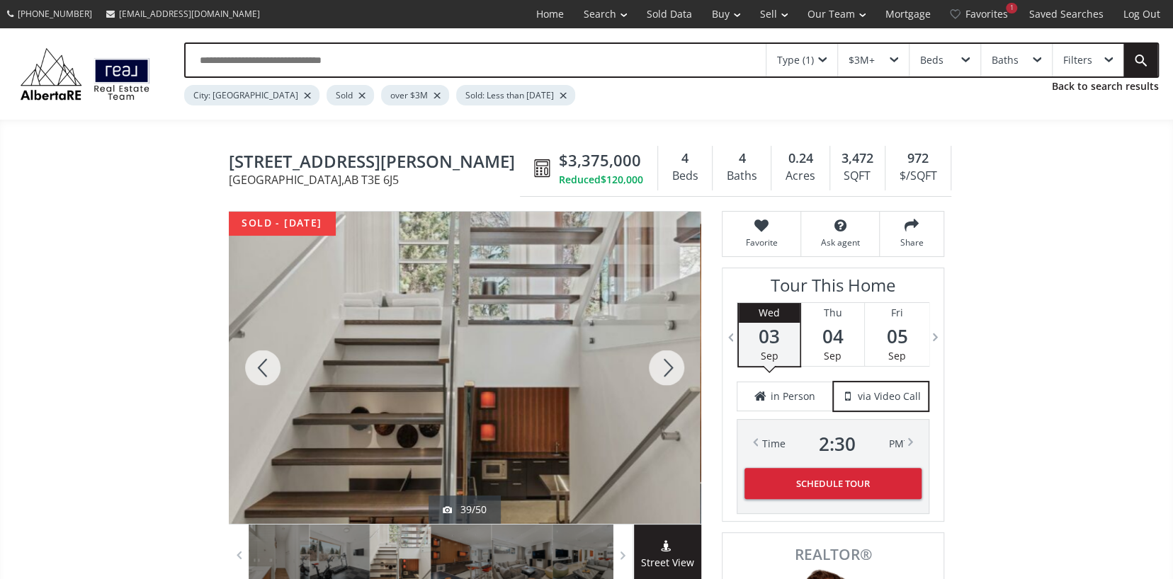
click at [664, 362] on div at bounding box center [666, 368] width 68 height 312
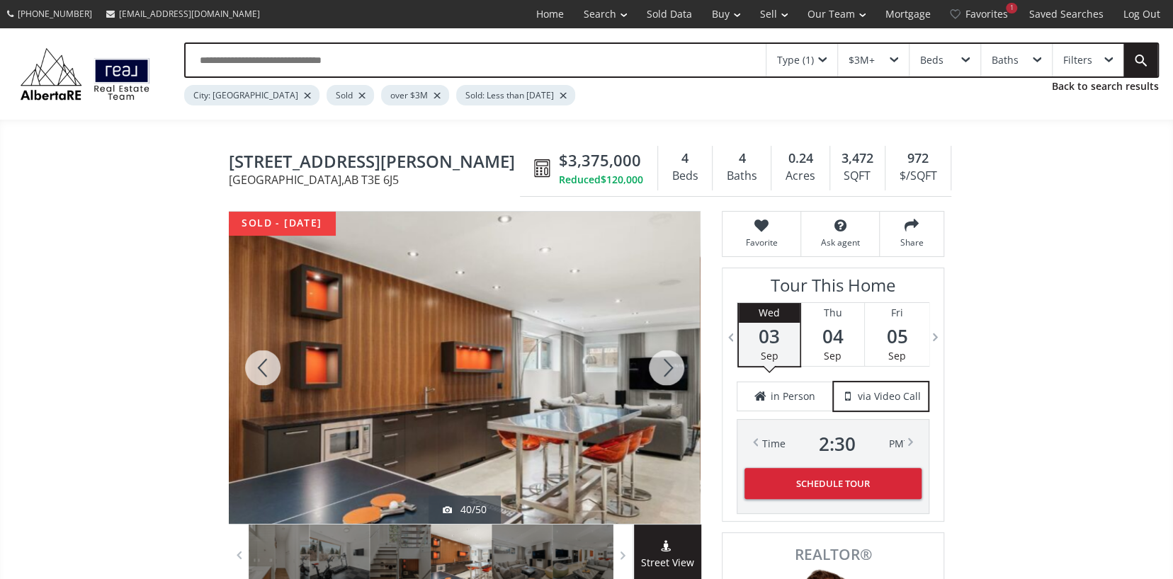
click at [664, 362] on div at bounding box center [666, 368] width 68 height 312
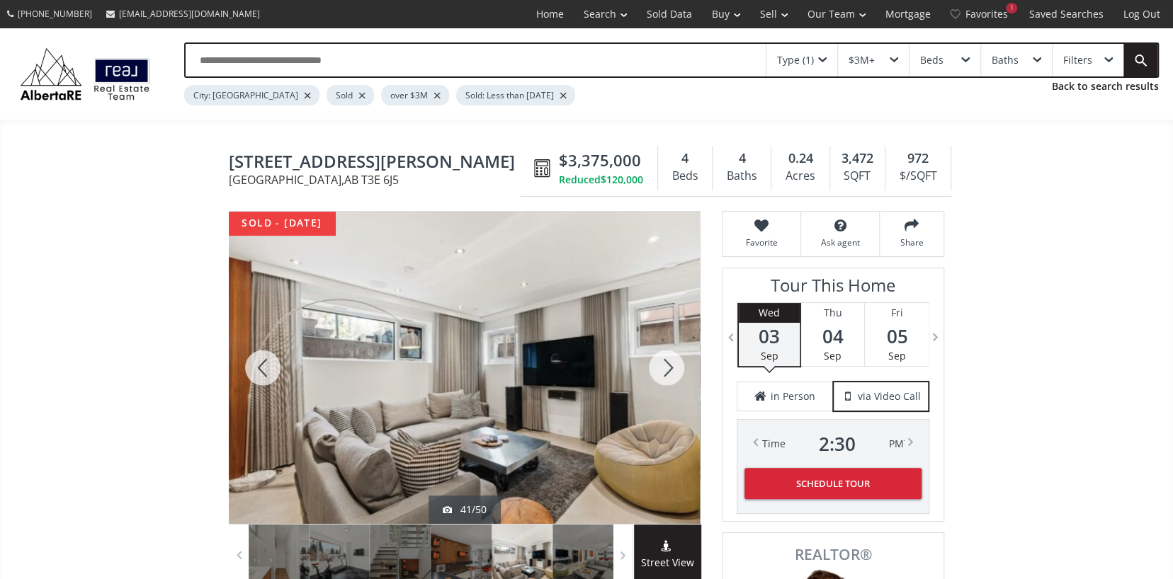
click at [664, 362] on div at bounding box center [666, 368] width 68 height 312
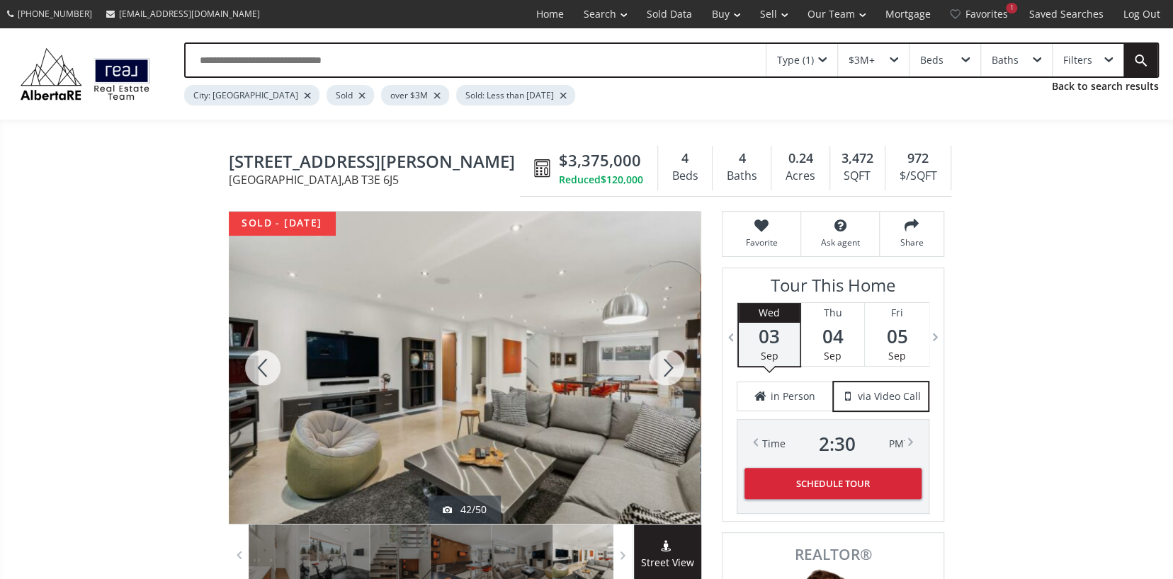
click at [664, 362] on div at bounding box center [666, 368] width 68 height 312
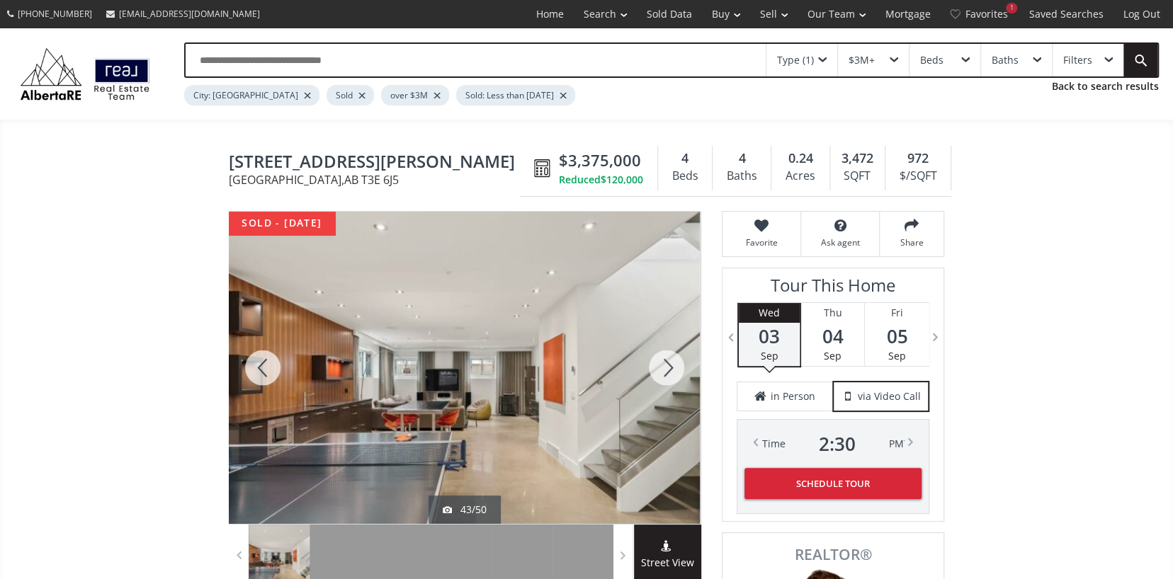
click at [664, 362] on div at bounding box center [666, 368] width 68 height 312
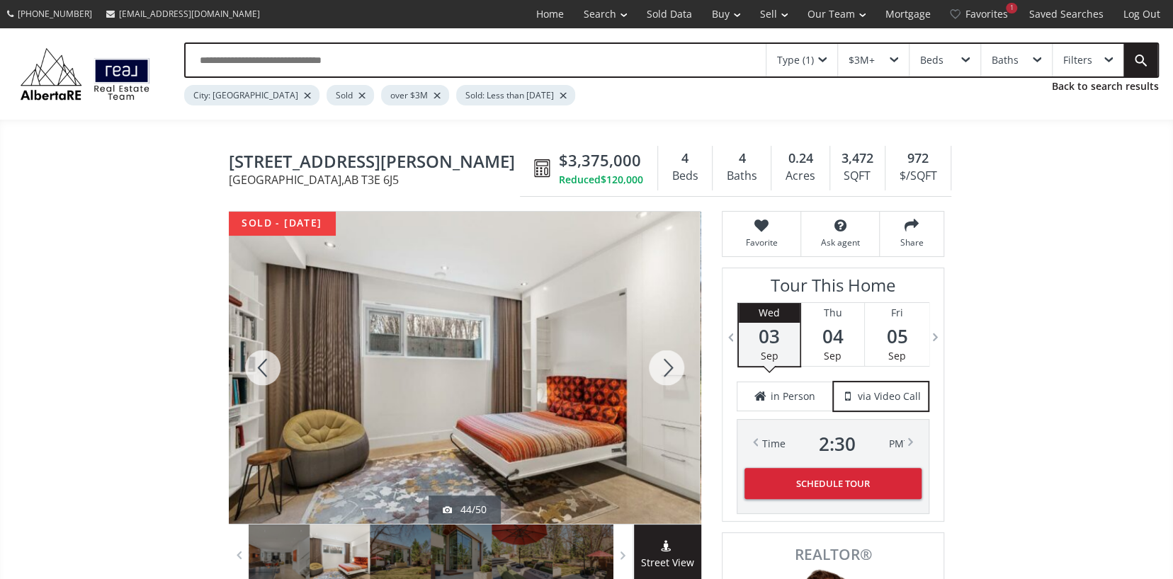
click at [664, 362] on div at bounding box center [666, 368] width 68 height 312
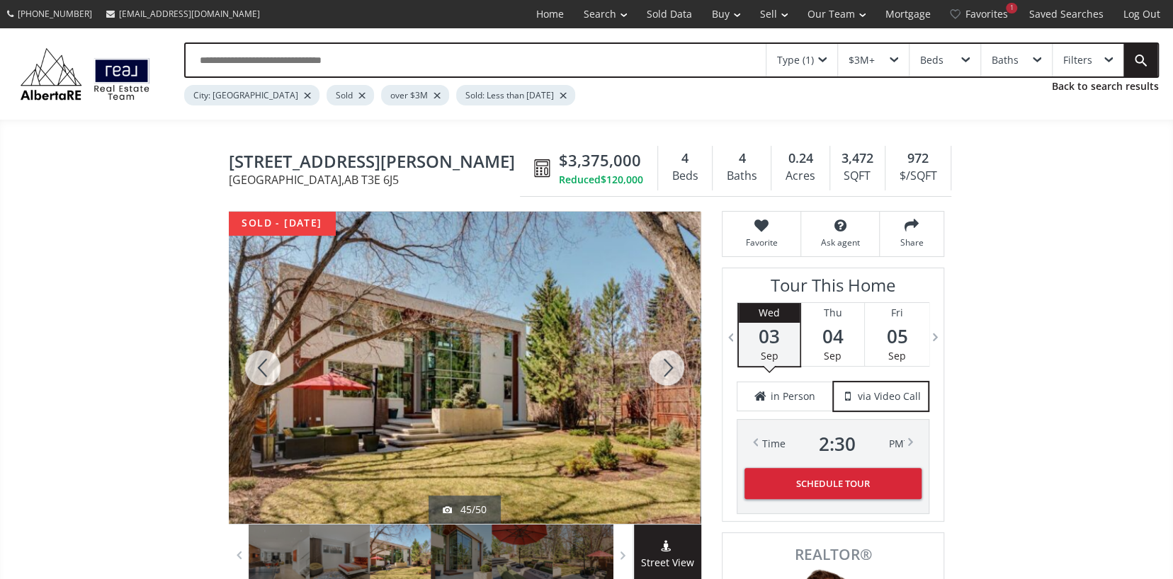
click at [664, 362] on div at bounding box center [666, 368] width 68 height 312
